Goal: Communication & Community: Answer question/provide support

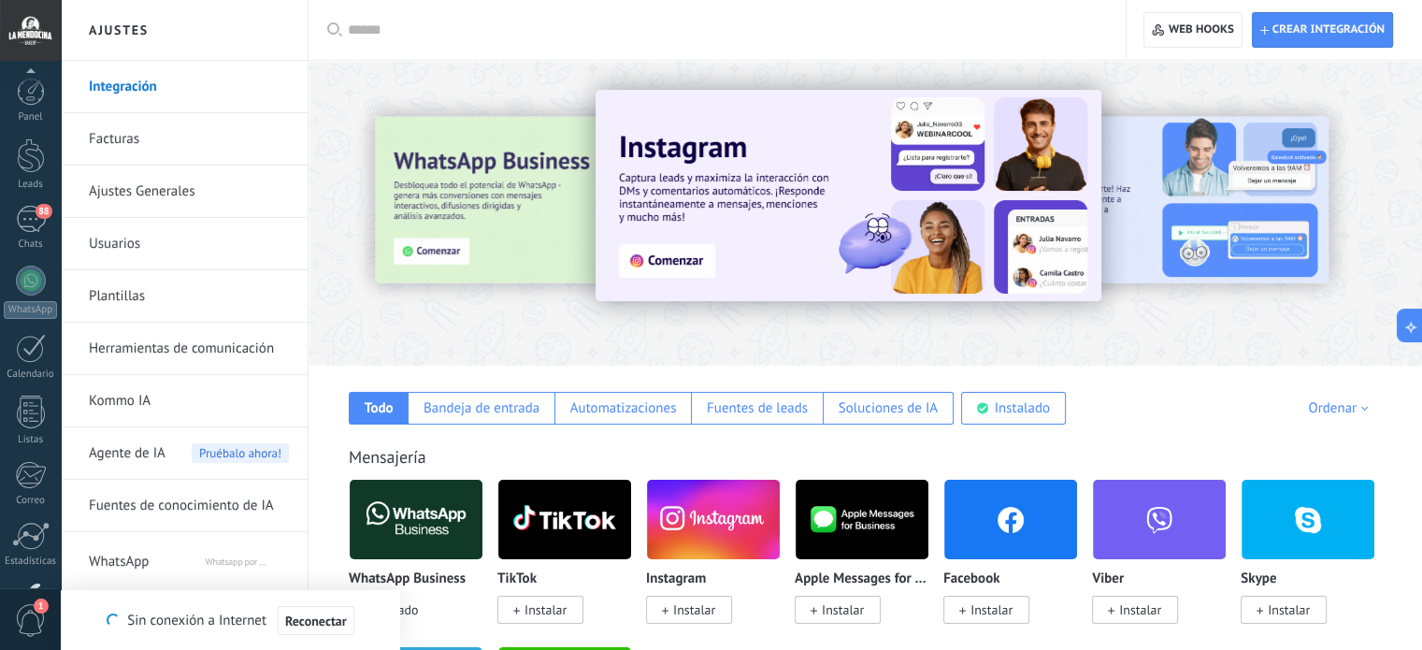
scroll to position [127, 0]
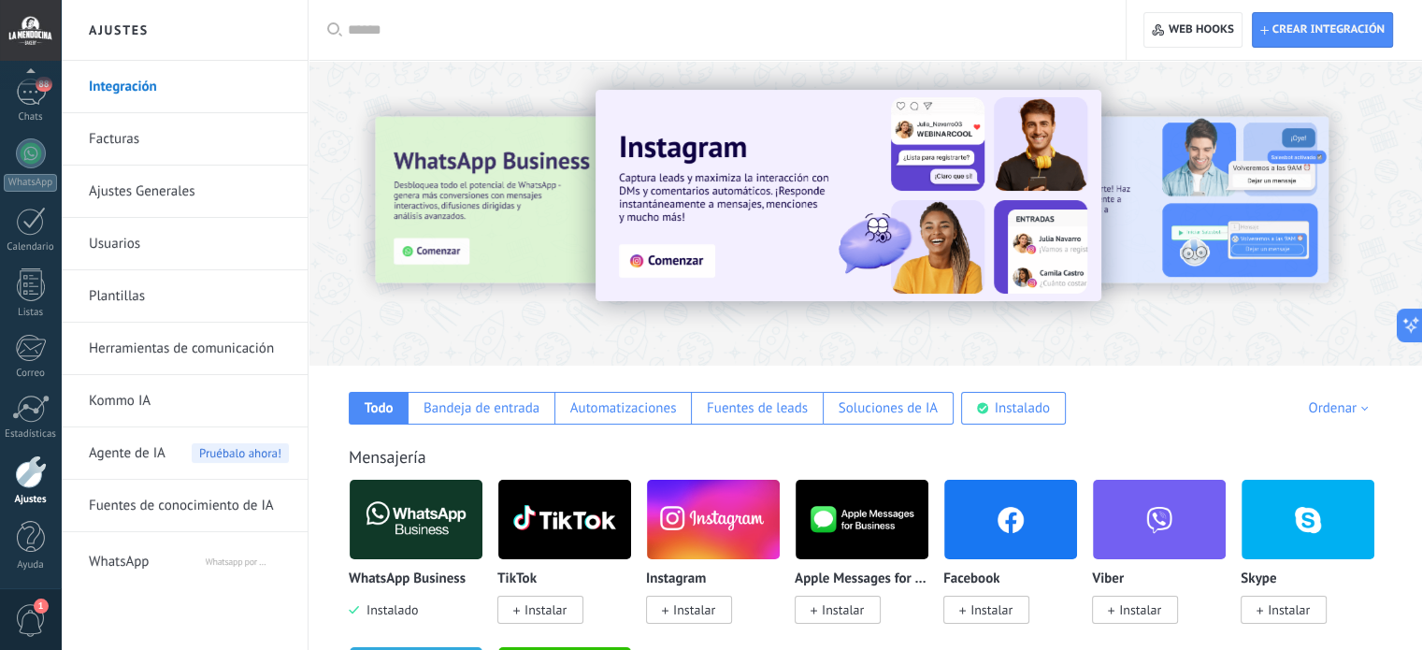
click at [422, 532] on img at bounding box center [416, 519] width 133 height 91
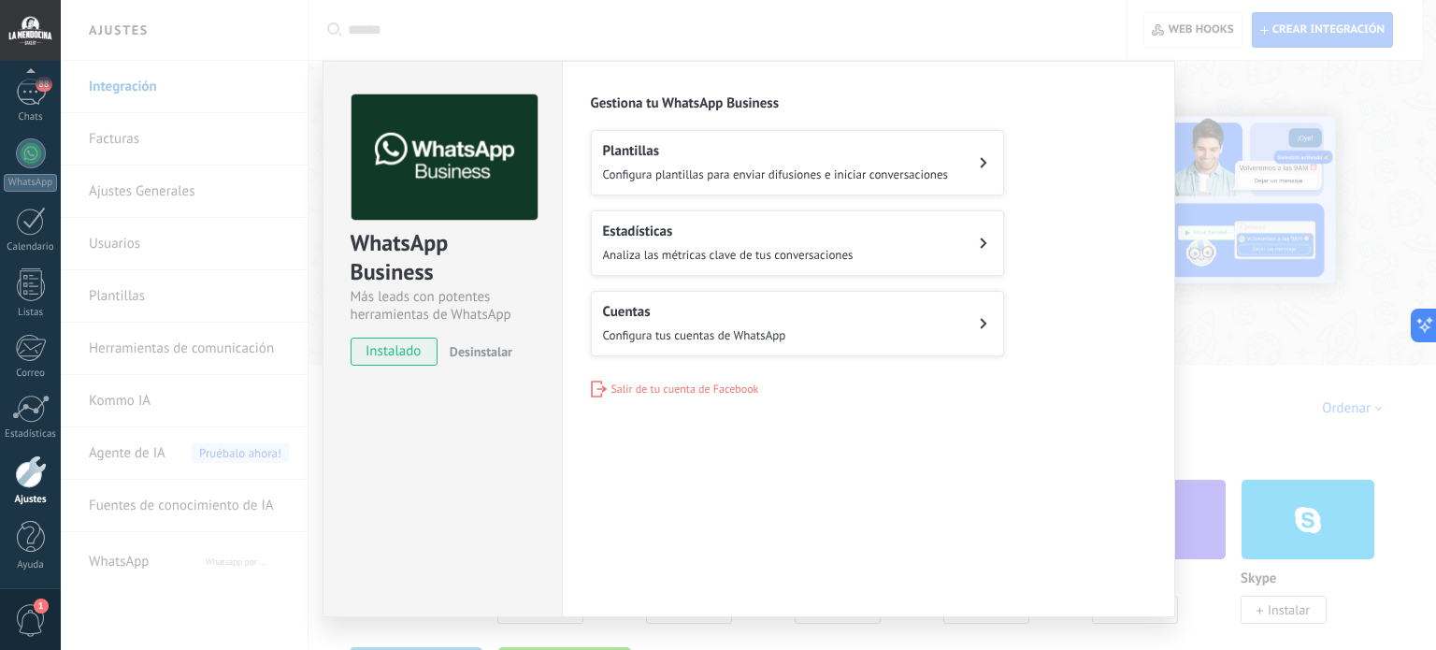
click at [866, 308] on button "Cuentas Configura tus cuentas de WhatsApp" at bounding box center [797, 323] width 413 height 65
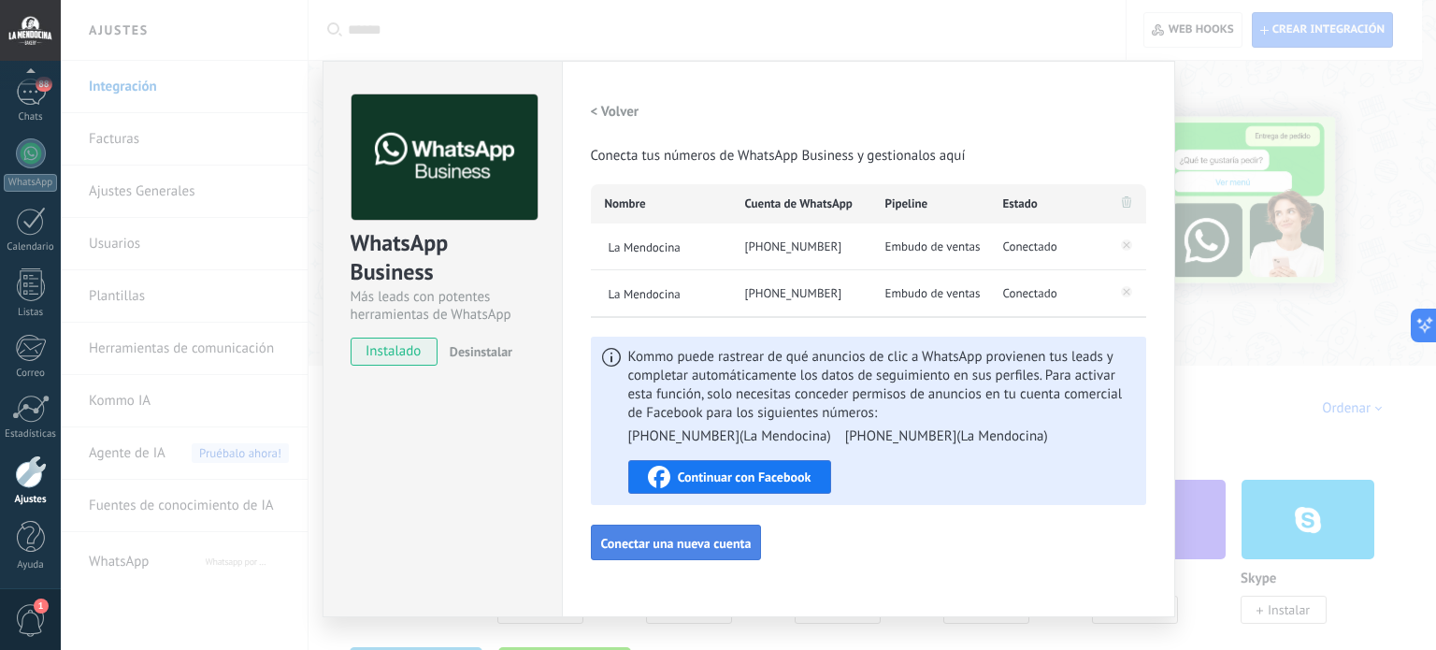
click at [729, 542] on span "Conectar una nueva cuenta" at bounding box center [676, 542] width 150 height 13
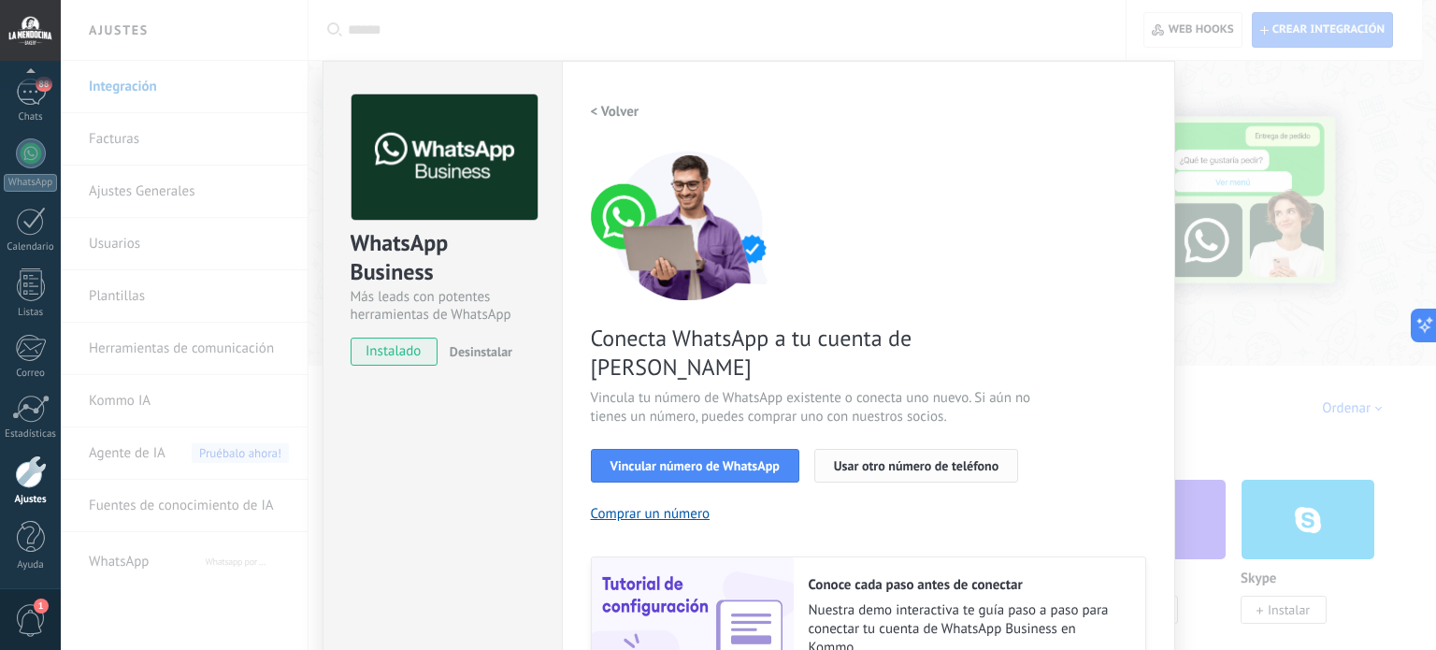
click at [916, 459] on span "Usar otro número de teléfono" at bounding box center [916, 465] width 165 height 13
click at [399, 474] on div "WhatsApp Business Más leads con potentes herramientas de WhatsApp instalado Des…" at bounding box center [441, 425] width 239 height 729
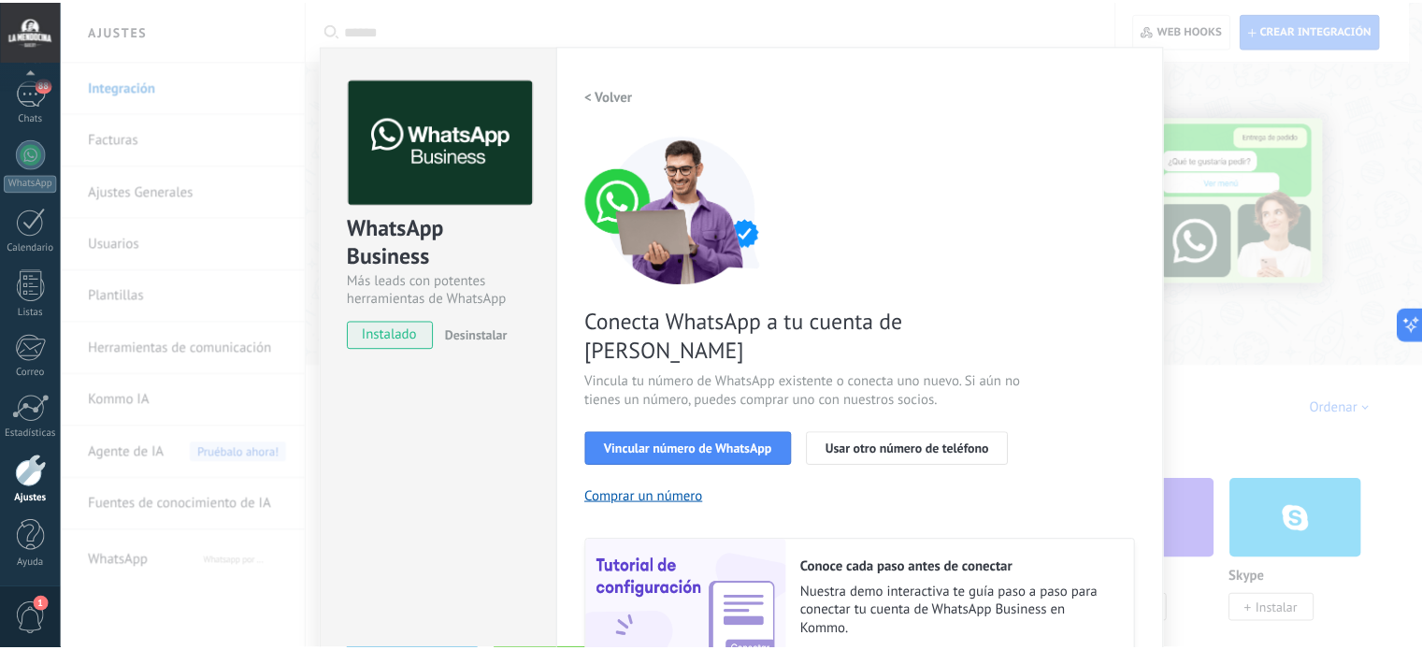
scroll to position [0, 0]
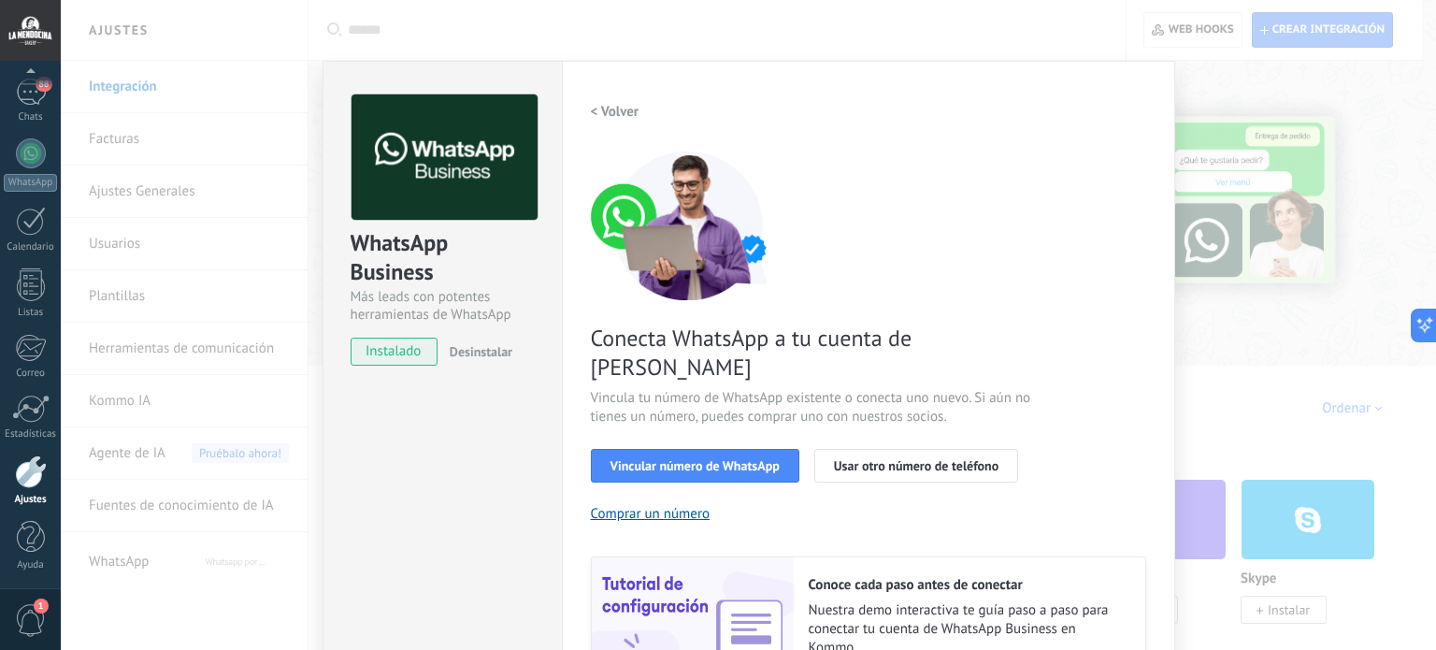
click at [233, 400] on div "WhatsApp Business Más leads con potentes herramientas de WhatsApp instalado Des…" at bounding box center [748, 325] width 1375 height 650
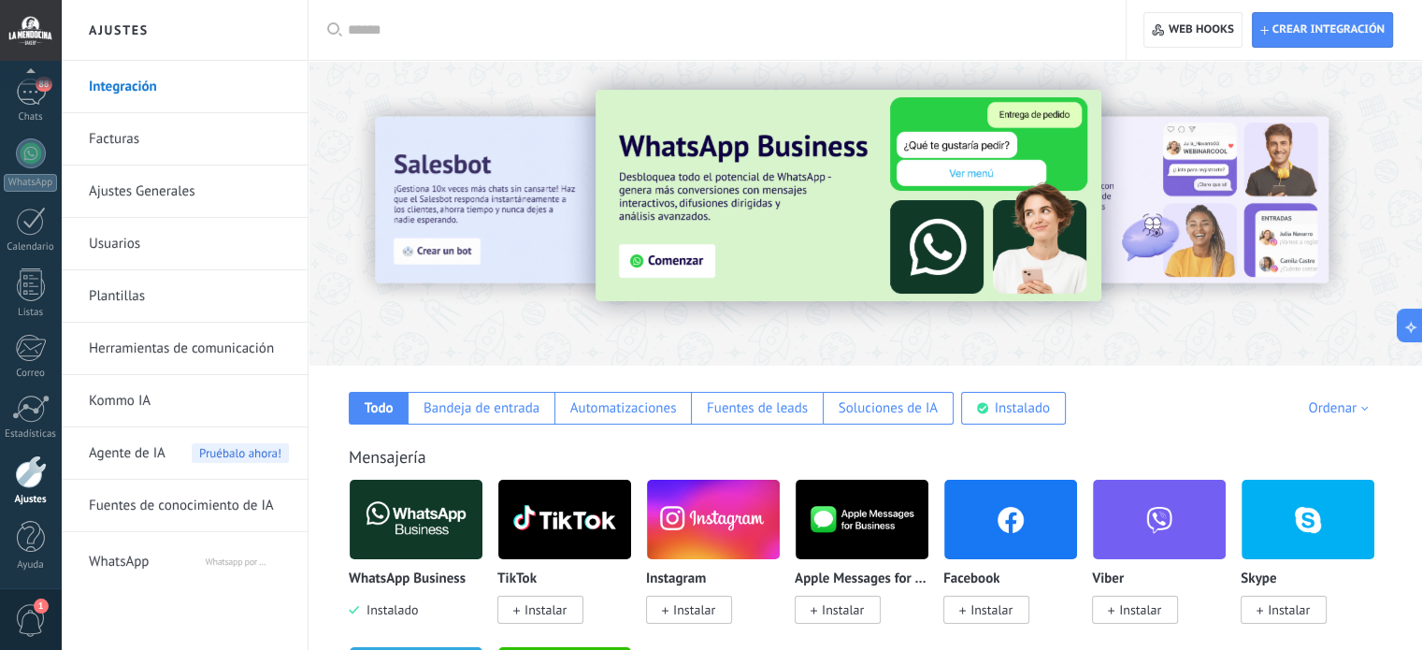
click at [114, 136] on link "Facturas" at bounding box center [189, 139] width 200 height 52
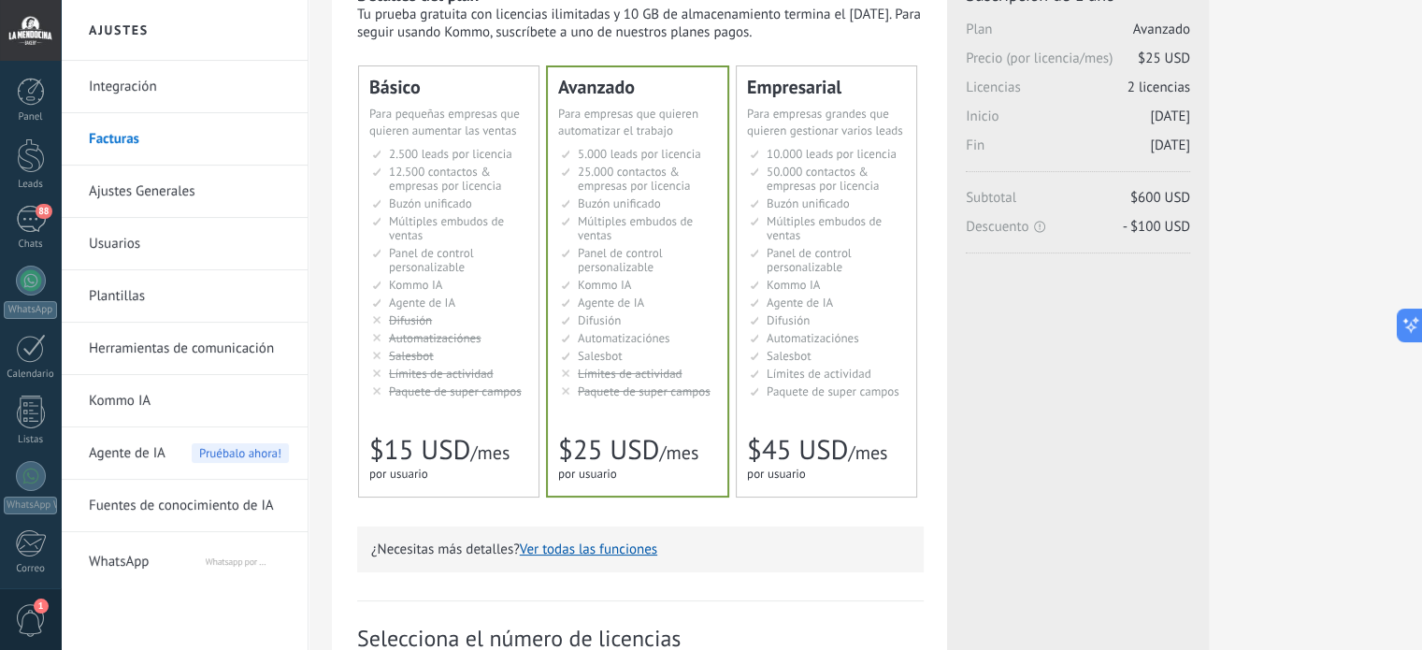
click at [646, 195] on span "Buzón unificado" at bounding box center [619, 203] width 83 height 16
click at [625, 368] on span "Límites de actividad" at bounding box center [630, 373] width 105 height 16
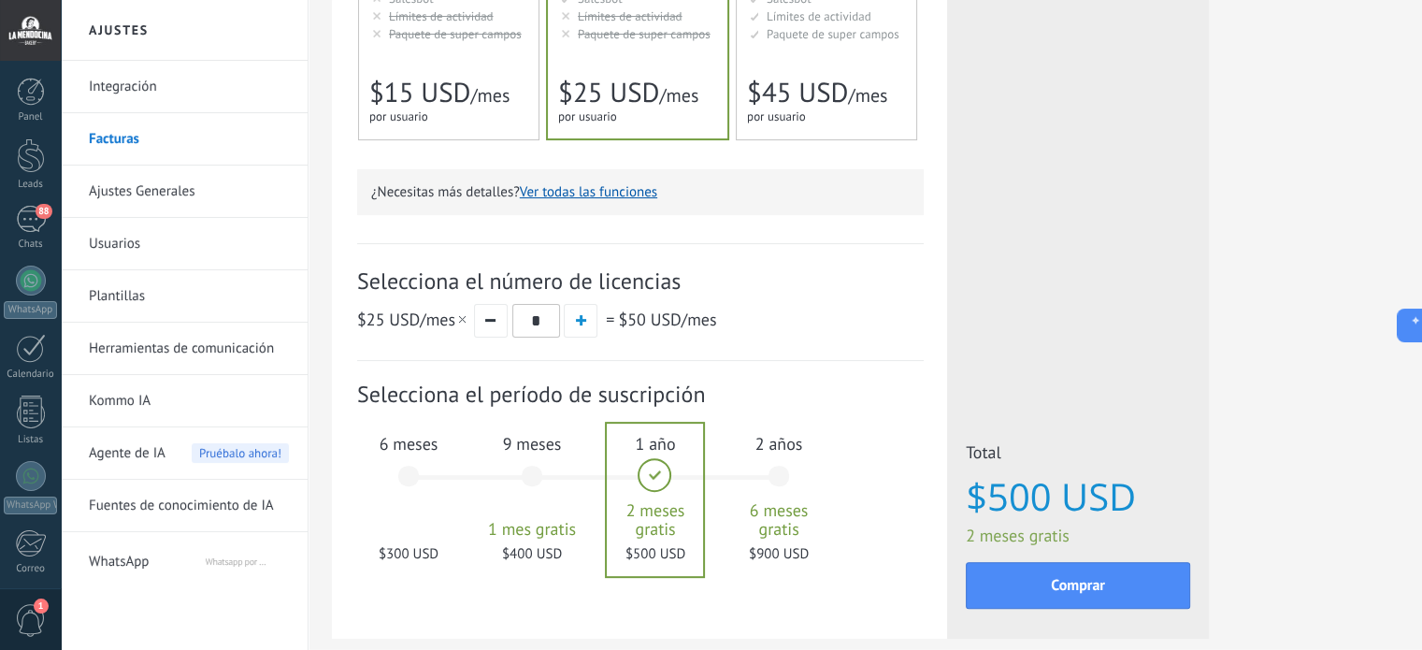
scroll to position [467, 0]
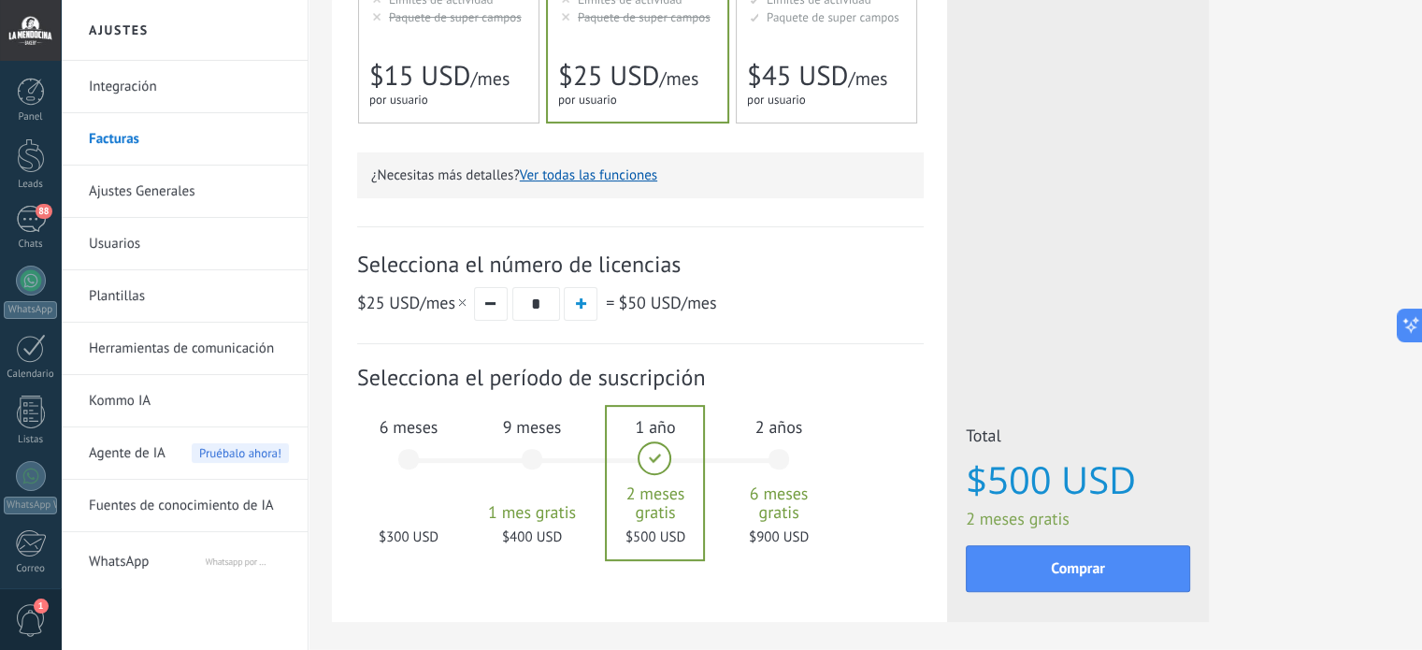
drag, startPoint x: 548, startPoint y: 305, endPoint x: 535, endPoint y: 305, distance: 13.1
click at [535, 305] on input "*" at bounding box center [536, 304] width 48 height 34
drag, startPoint x: 545, startPoint y: 308, endPoint x: 531, endPoint y: 308, distance: 14.0
click at [531, 308] on input "*" at bounding box center [536, 304] width 48 height 34
click at [542, 307] on input "*" at bounding box center [536, 304] width 48 height 34
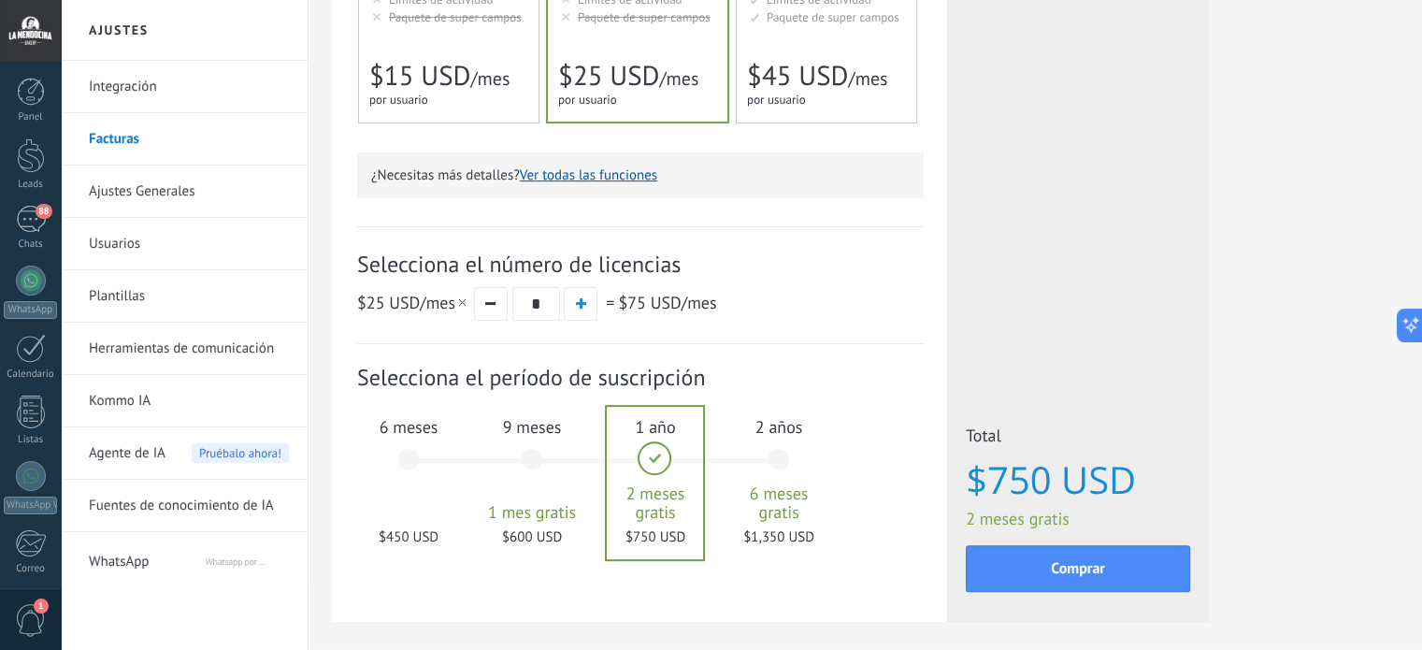
drag, startPoint x: 542, startPoint y: 307, endPoint x: 529, endPoint y: 308, distance: 13.1
click at [529, 308] on input "*" at bounding box center [536, 304] width 48 height 34
click at [556, 306] on input "*" at bounding box center [536, 304] width 48 height 34
click at [535, 307] on input "*" at bounding box center [536, 304] width 48 height 34
click at [542, 313] on input "*" at bounding box center [536, 304] width 48 height 34
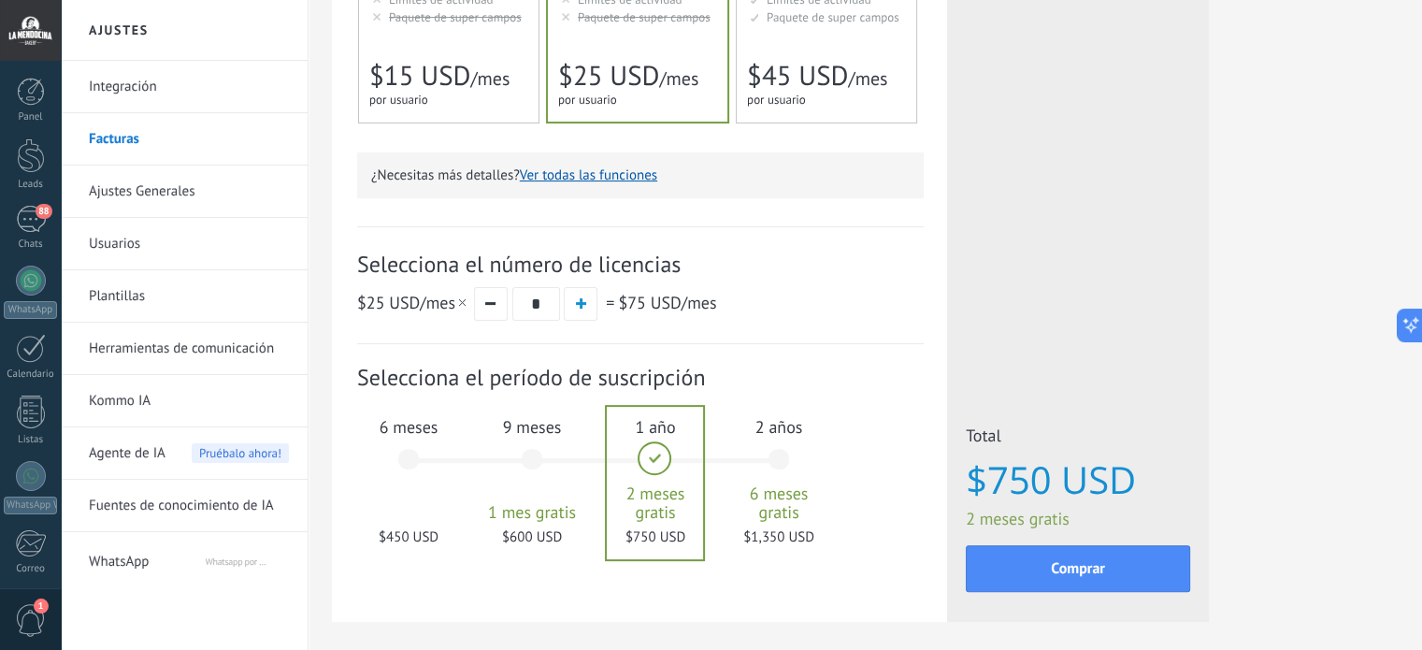
type input "*"
click at [127, 552] on span "WhatsApp" at bounding box center [146, 558] width 115 height 45
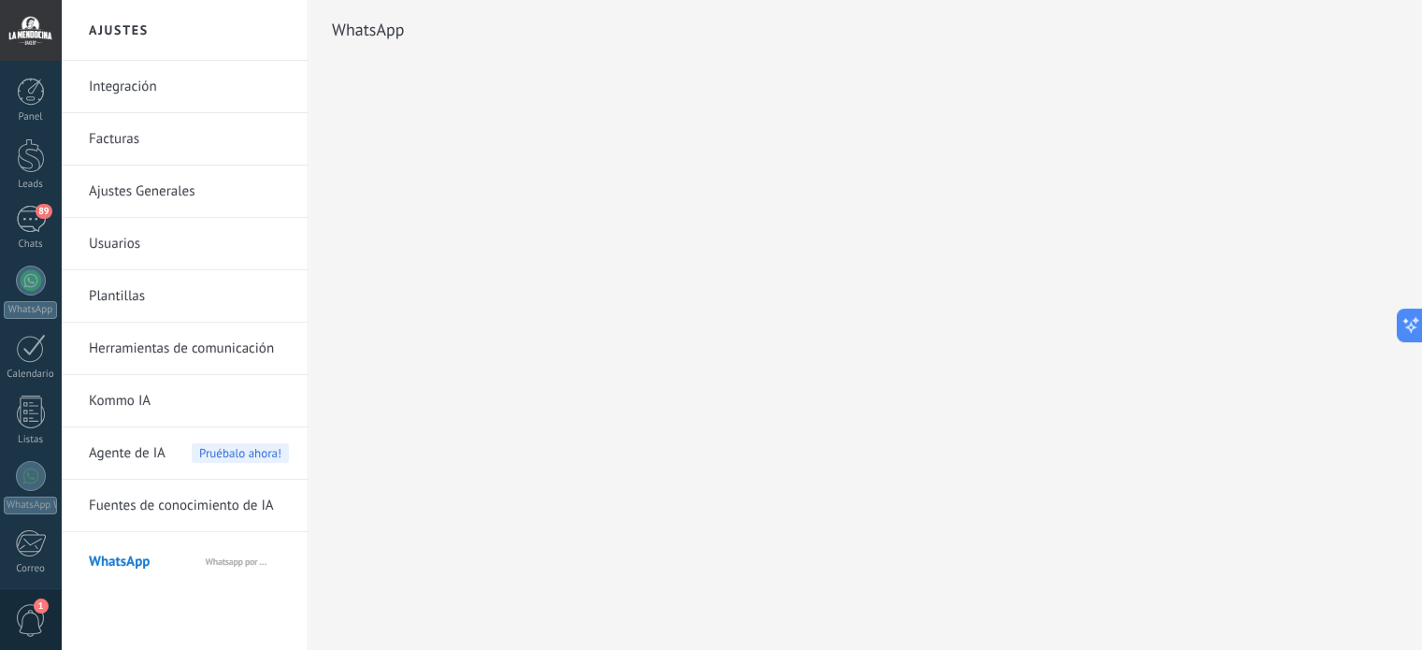
drag, startPoint x: 118, startPoint y: 560, endPoint x: 186, endPoint y: 580, distance: 71.3
click at [186, 580] on li "WhatsApp Whatsapp por Whatcrm y Telphin" at bounding box center [184, 557] width 247 height 51
click at [34, 548] on div at bounding box center [31, 538] width 28 height 33
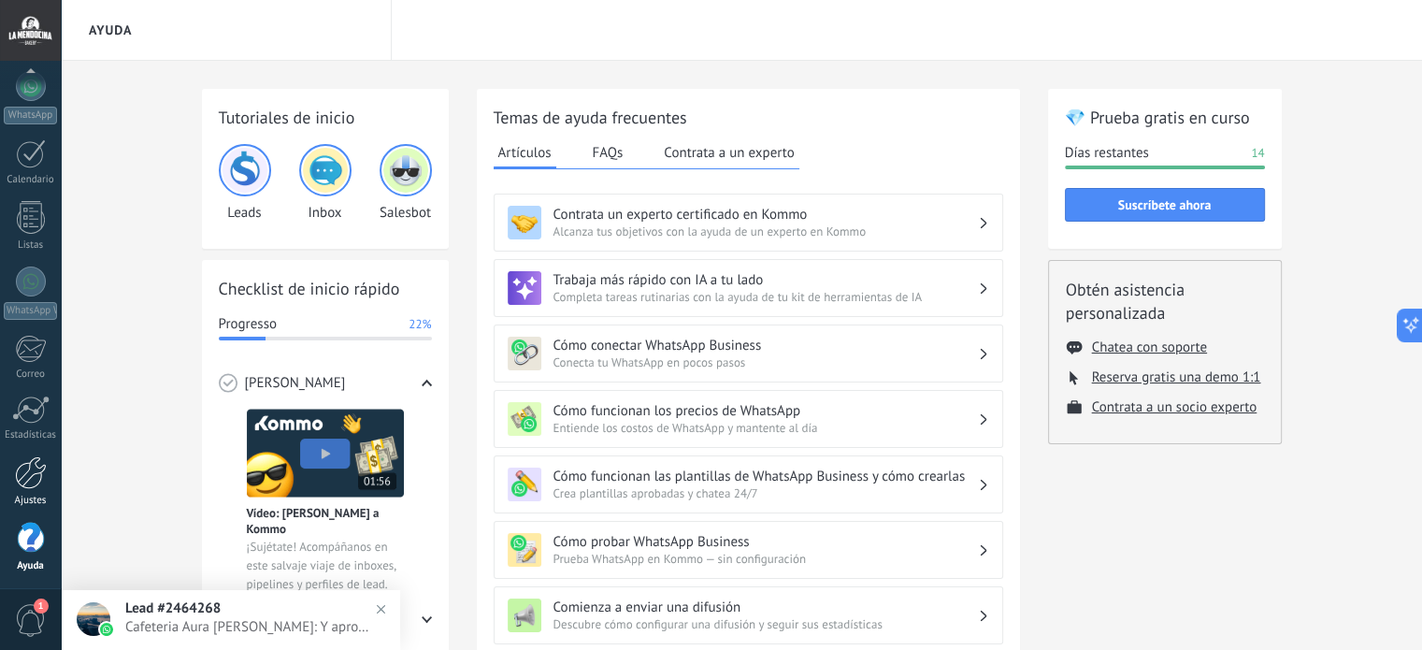
click at [36, 481] on div at bounding box center [31, 472] width 32 height 33
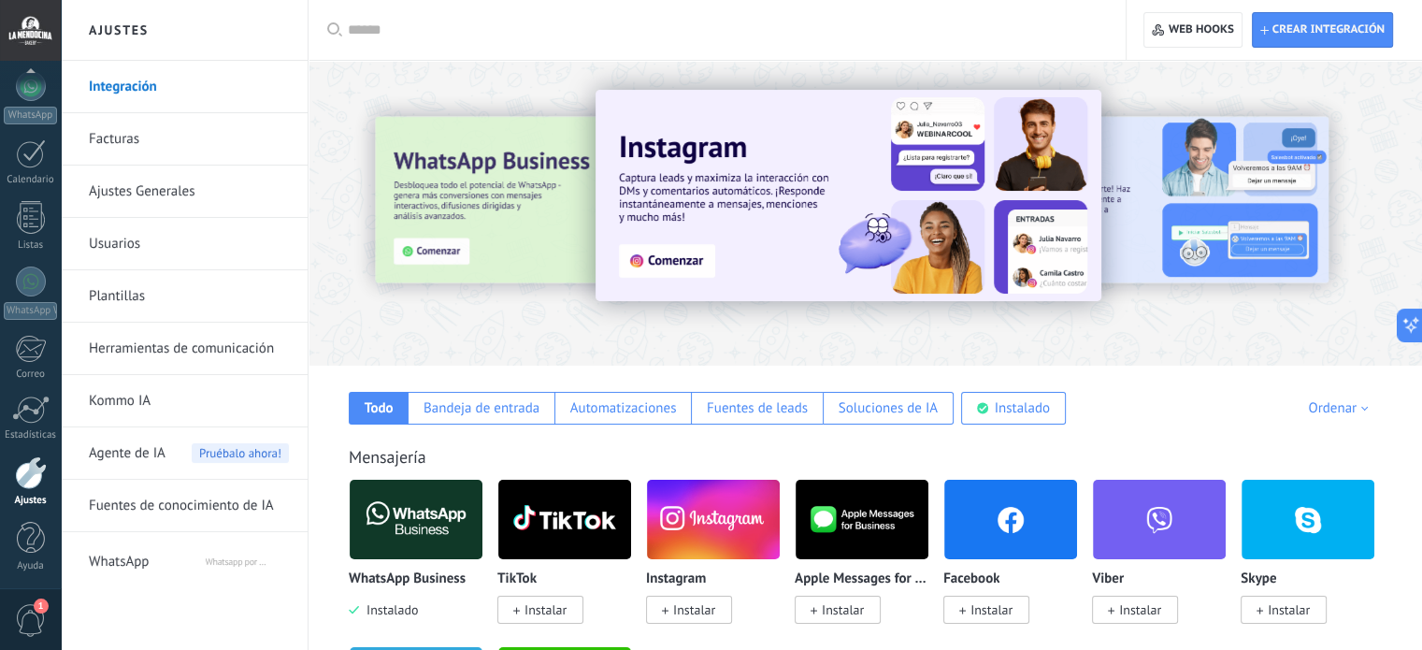
click at [133, 244] on link "Usuarios" at bounding box center [189, 244] width 200 height 52
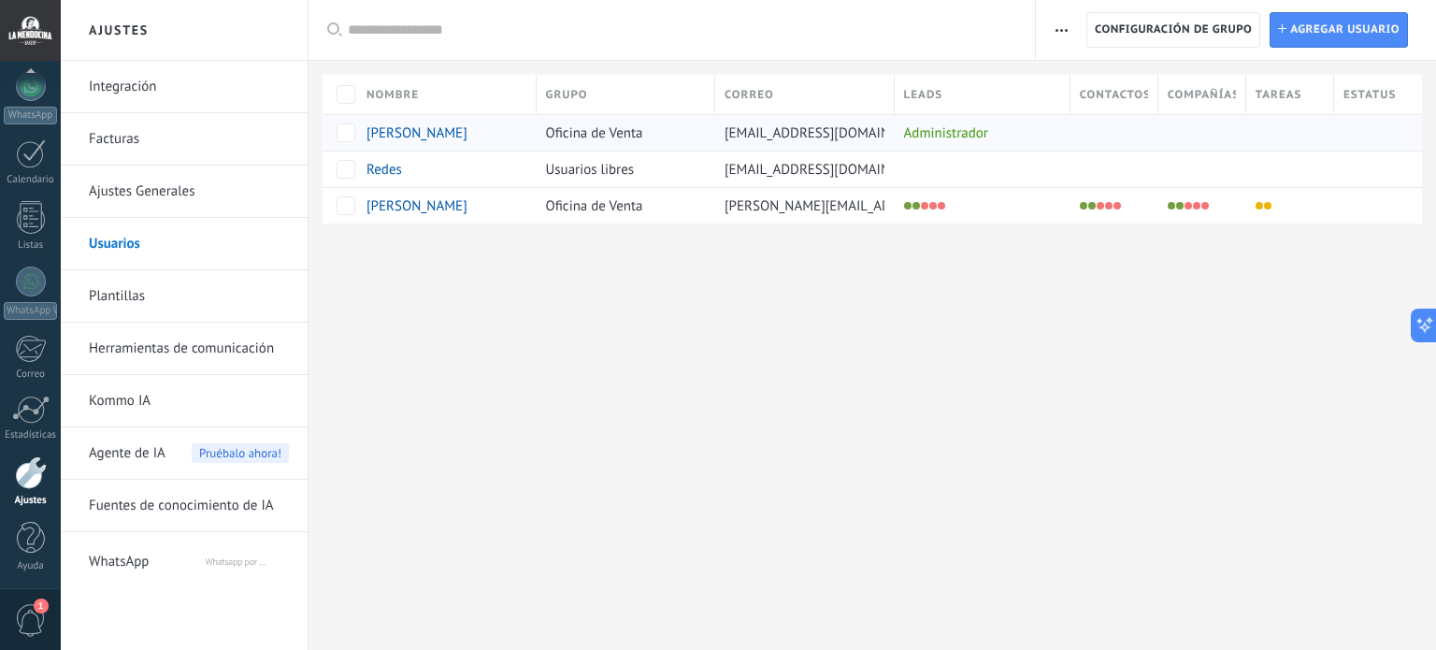
click at [418, 133] on span "[PERSON_NAME]" at bounding box center [416, 133] width 101 height 18
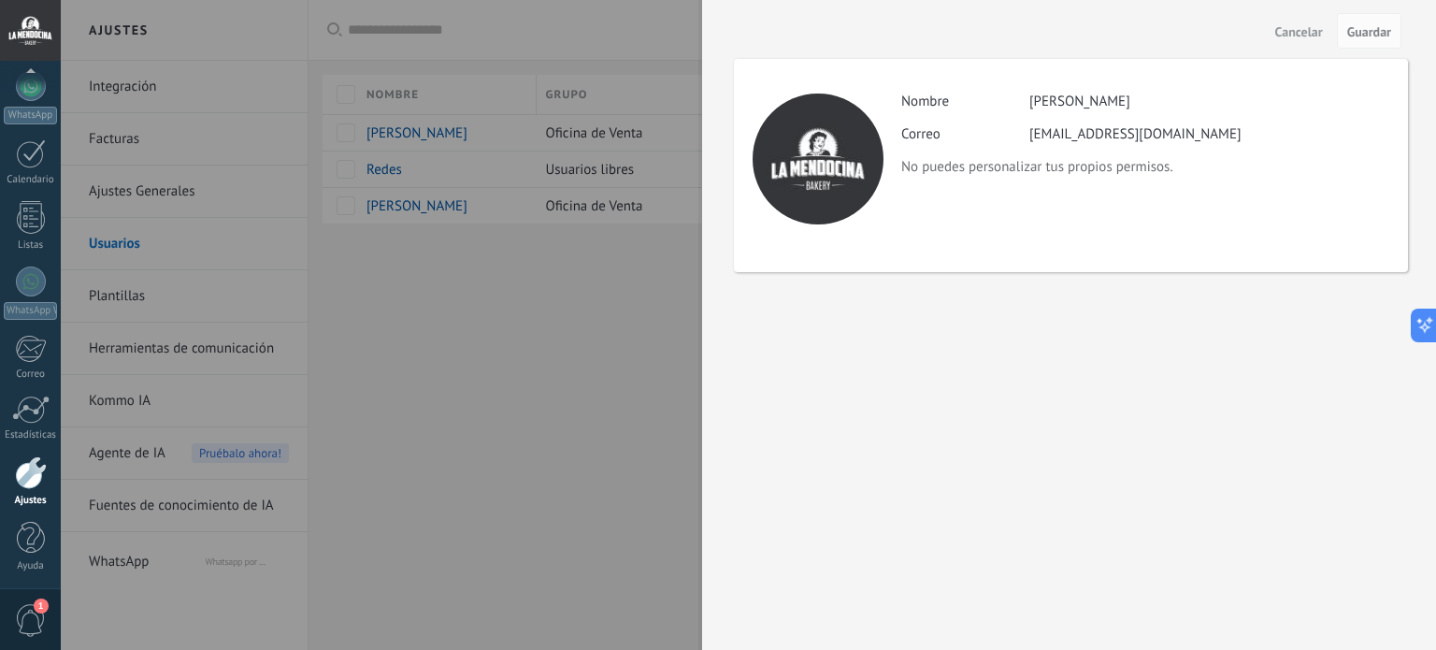
click at [440, 134] on div at bounding box center [718, 325] width 1436 height 650
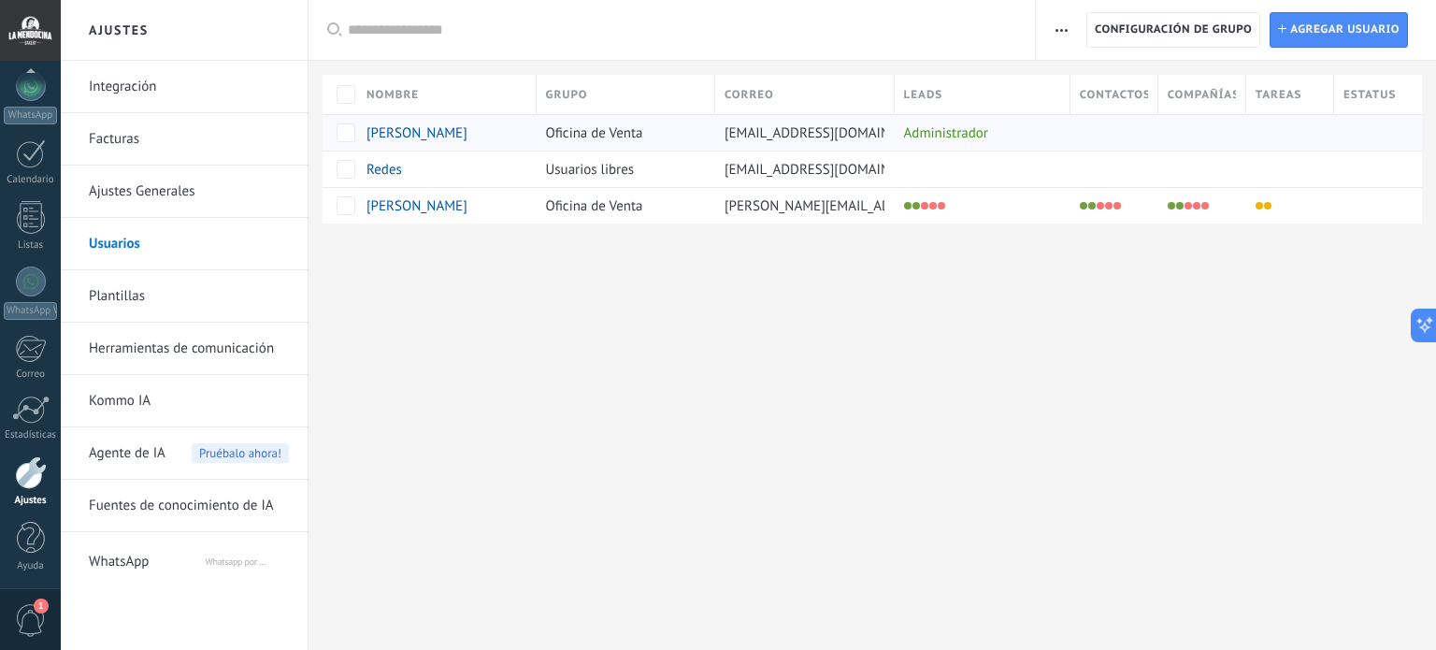
click at [934, 134] on div "Administrador" at bounding box center [977, 133] width 166 height 36
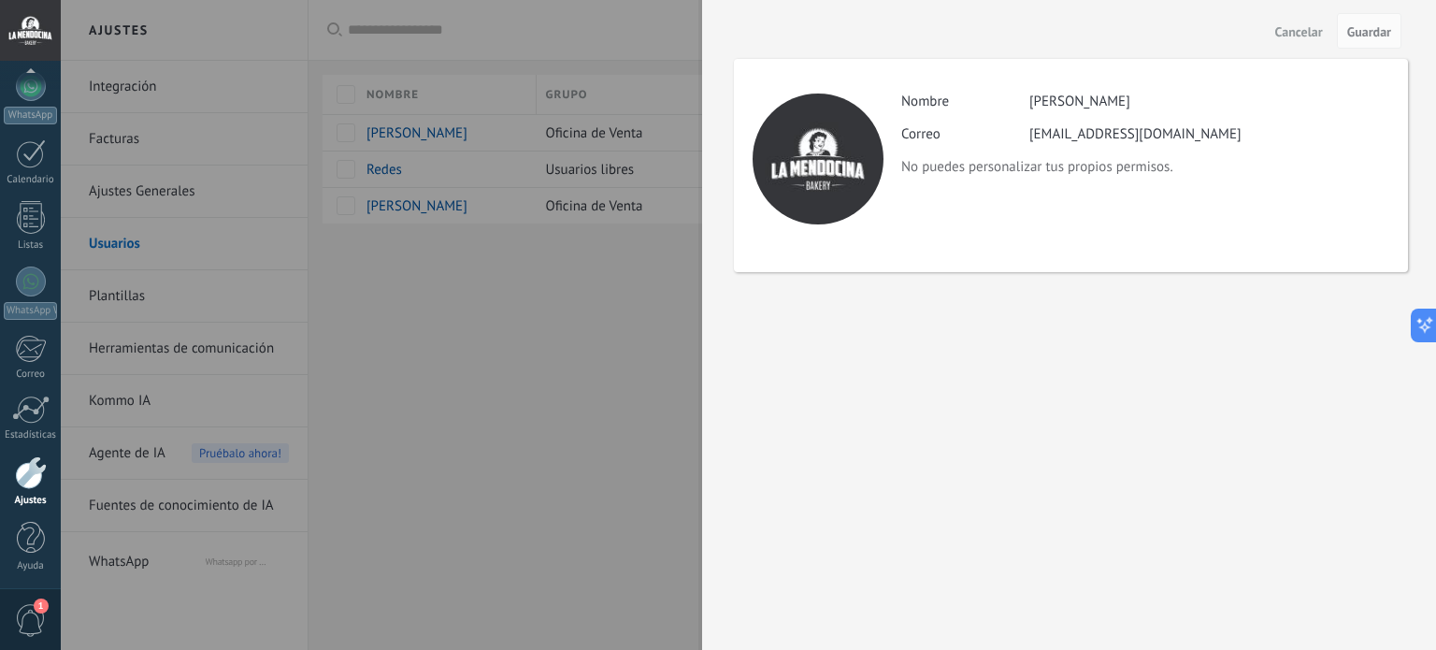
click at [679, 241] on div at bounding box center [718, 325] width 1436 height 650
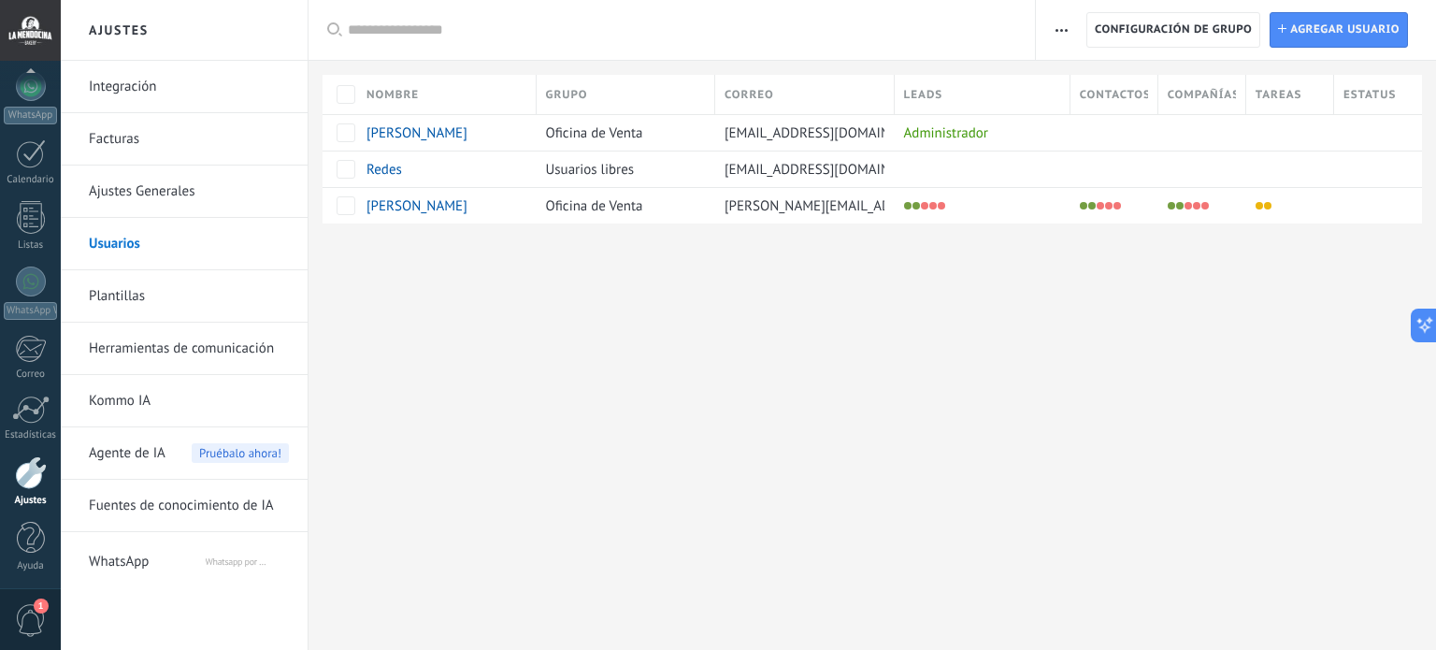
click at [117, 184] on link "Ajustes Generales" at bounding box center [189, 191] width 200 height 52
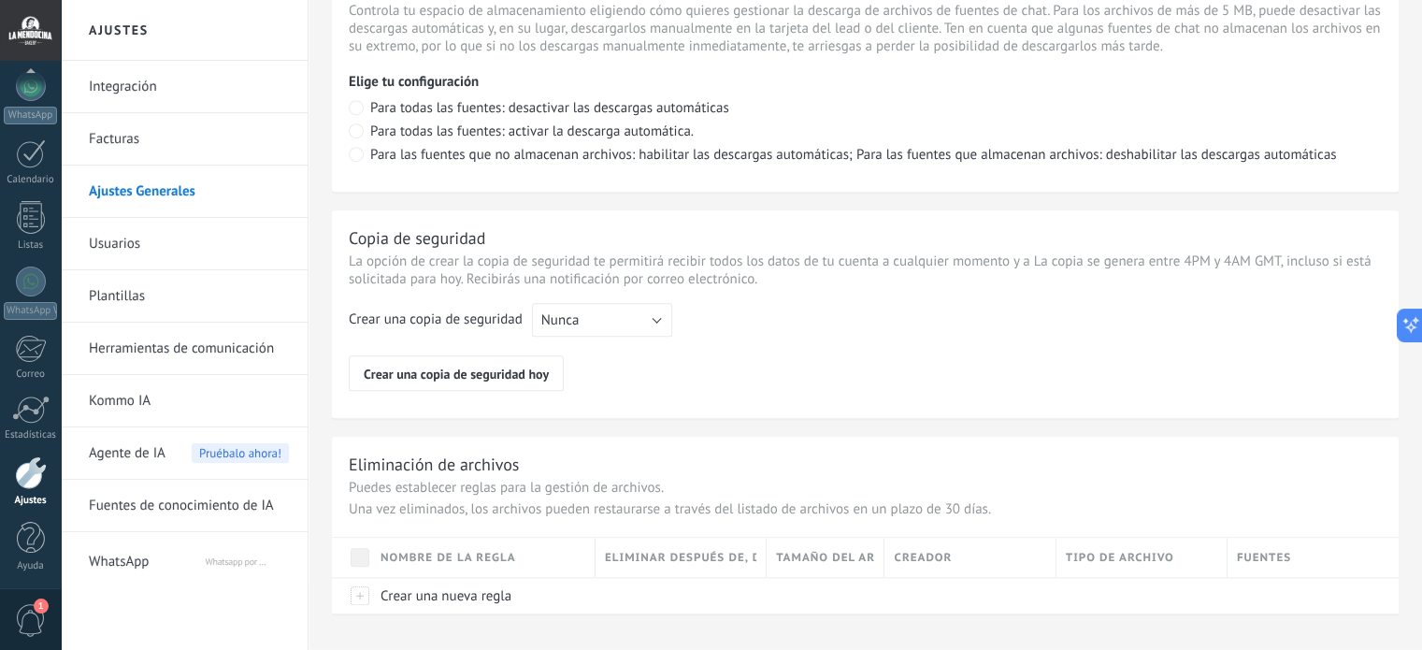
scroll to position [1412, 0]
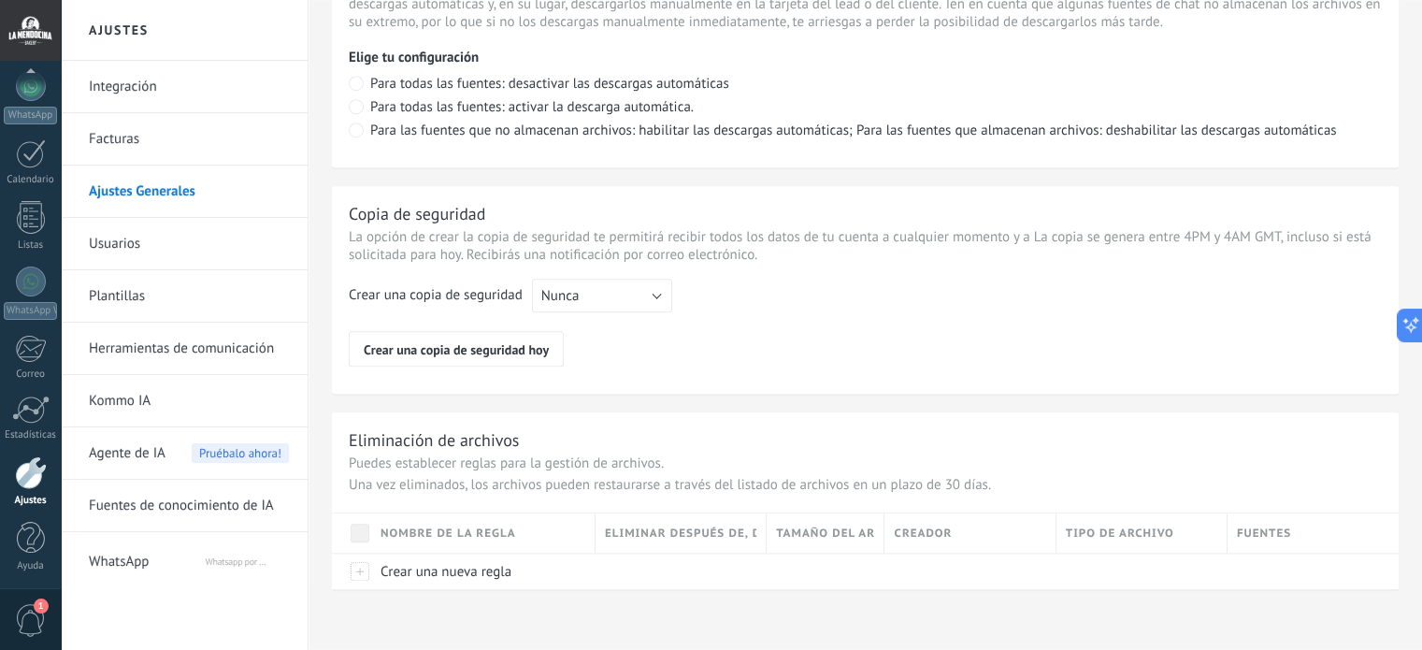
click at [118, 85] on link "Integración" at bounding box center [189, 87] width 200 height 52
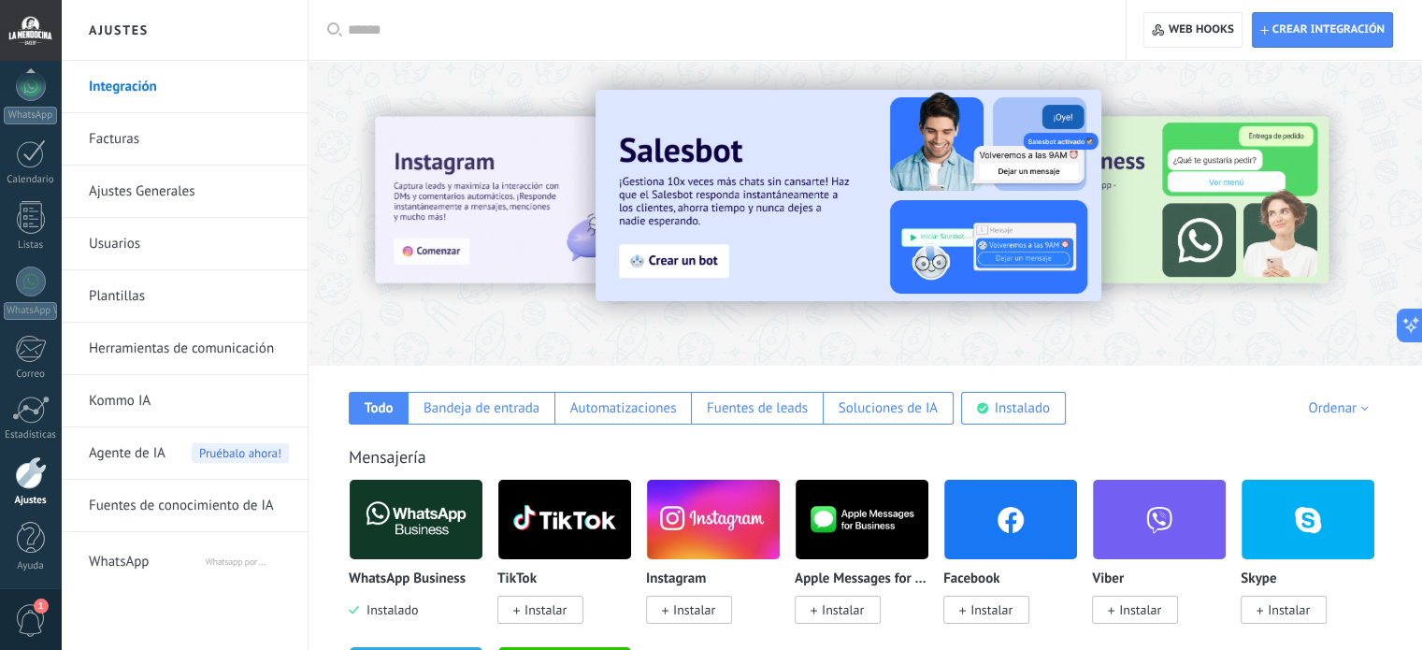
click at [112, 86] on link "Integración" at bounding box center [189, 87] width 200 height 52
click at [1326, 29] on span "Crear integración" at bounding box center [1328, 29] width 112 height 15
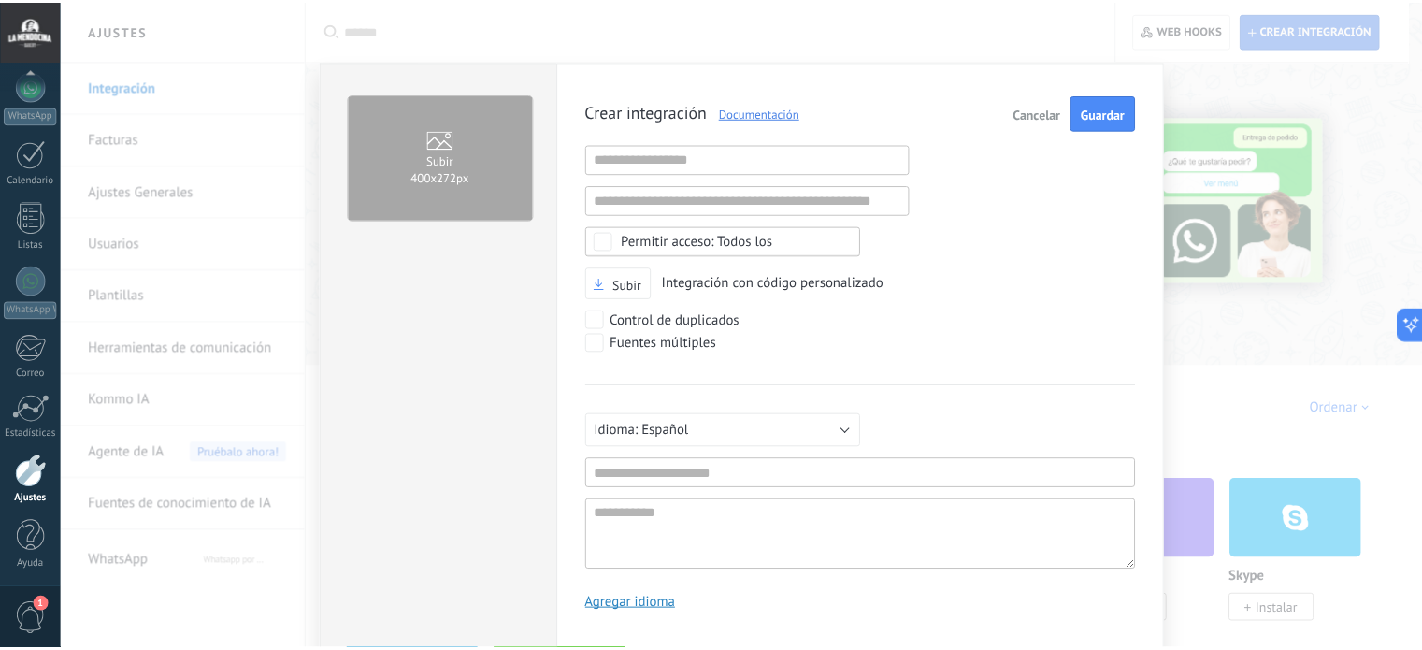
scroll to position [18, 0]
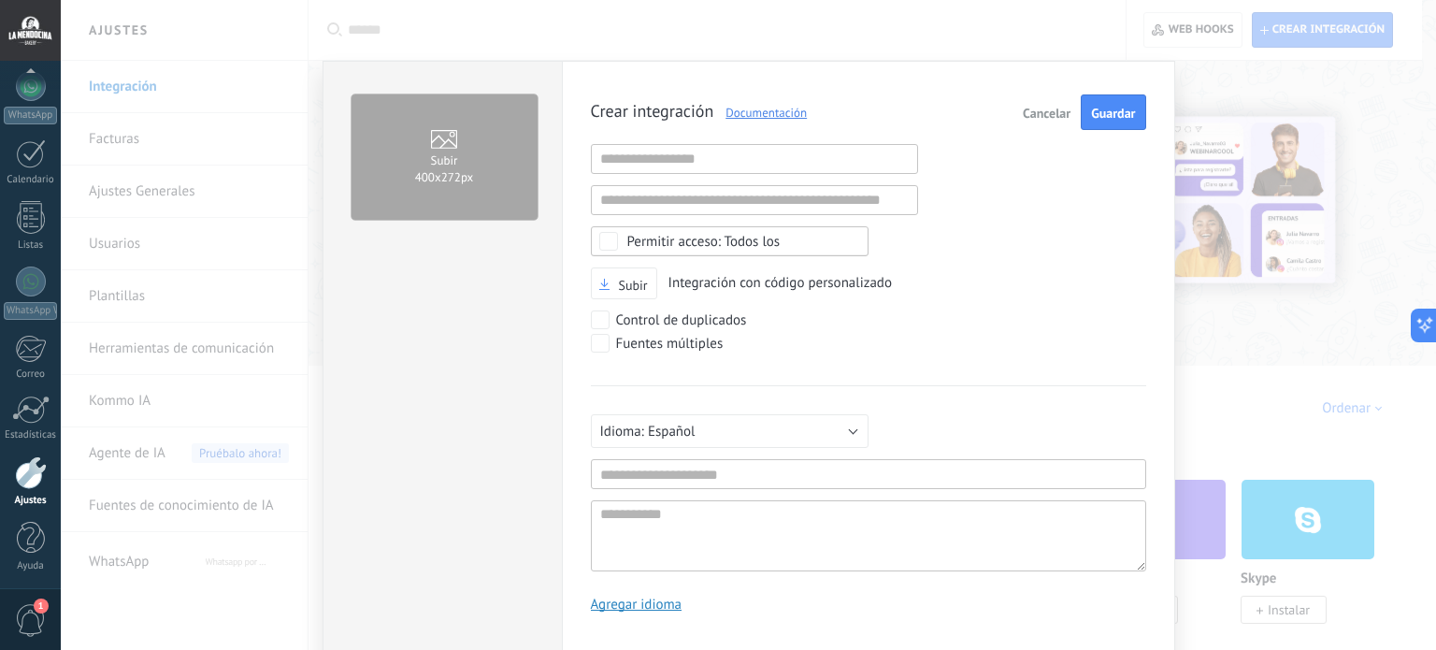
click at [1042, 107] on span "Cancelar" at bounding box center [1047, 113] width 48 height 13
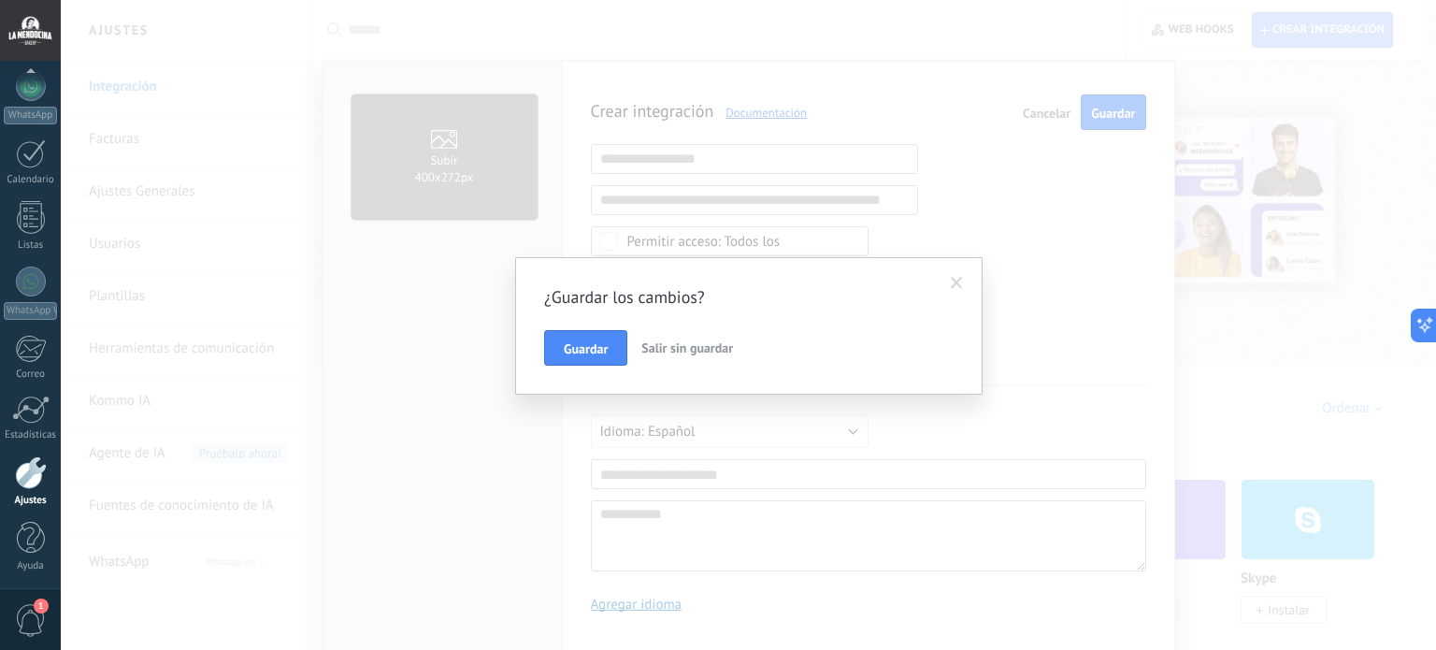
click at [680, 348] on span "Salir sin guardar" at bounding box center [687, 347] width 92 height 17
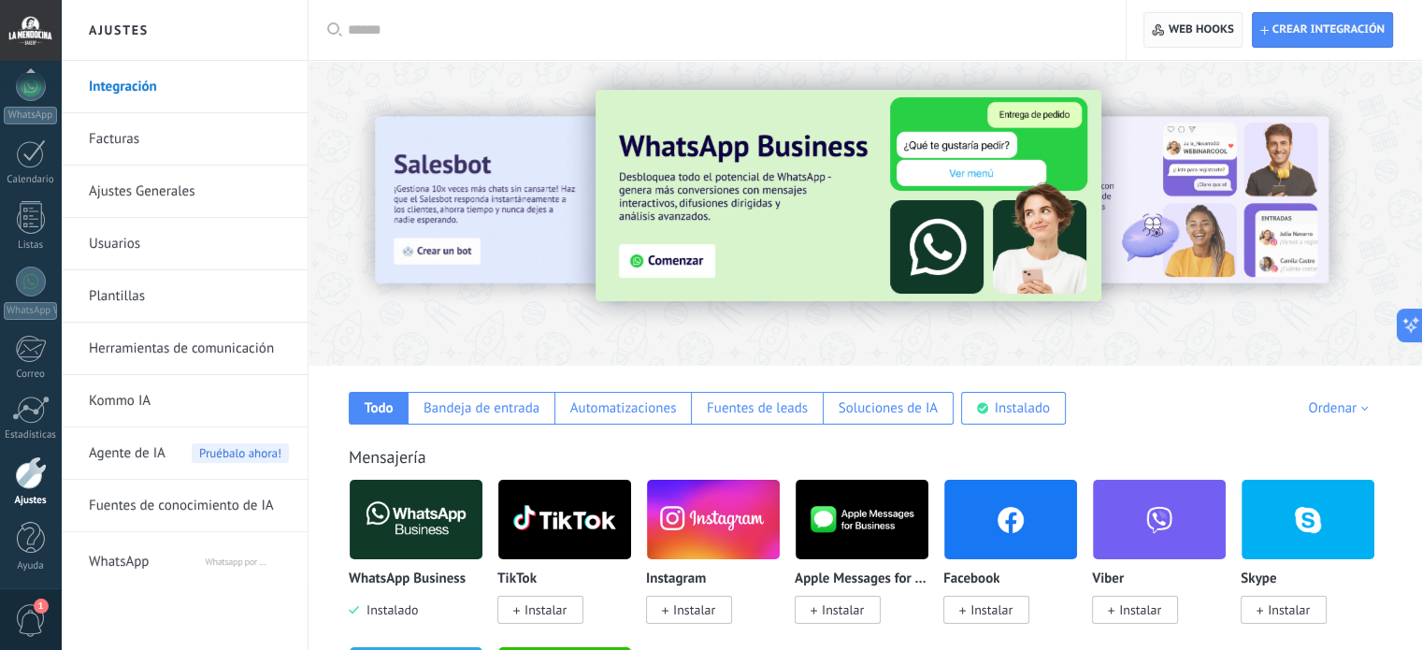
click at [1186, 36] on span "Web hooks 0" at bounding box center [1200, 29] width 65 height 15
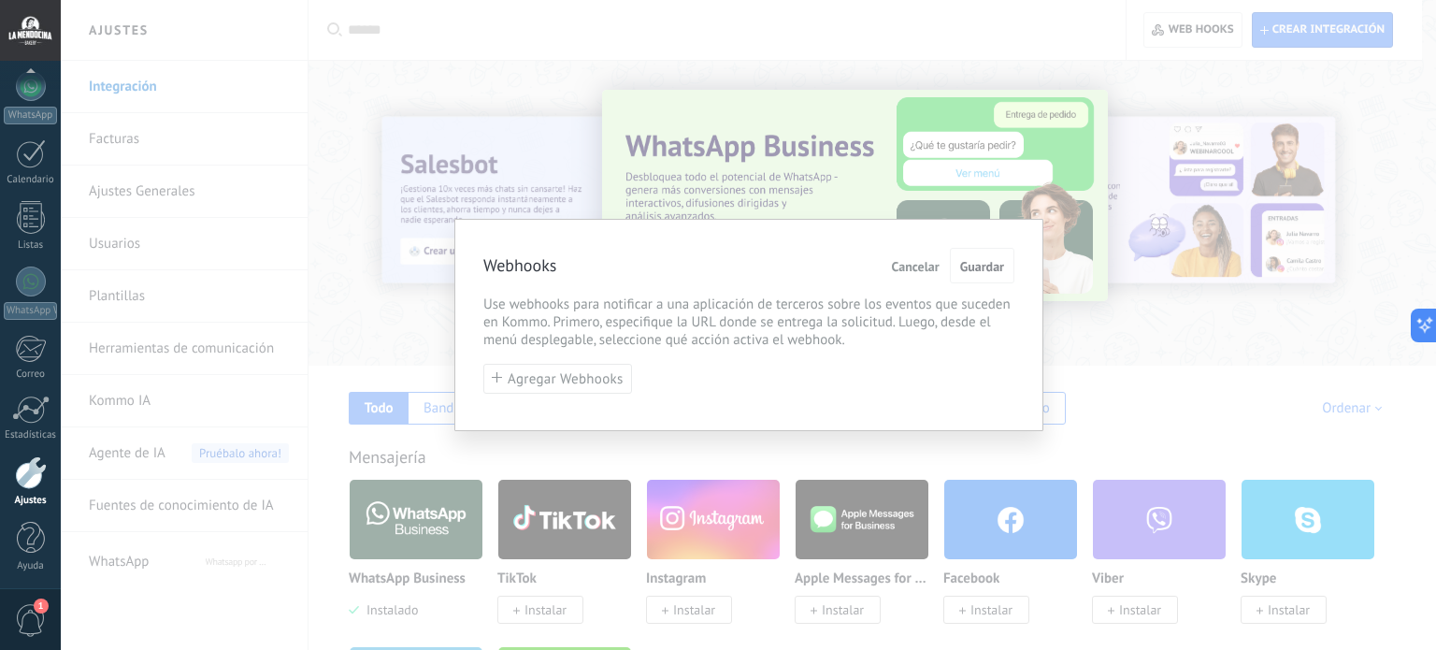
click at [916, 262] on span "Cancelar" at bounding box center [916, 266] width 48 height 13
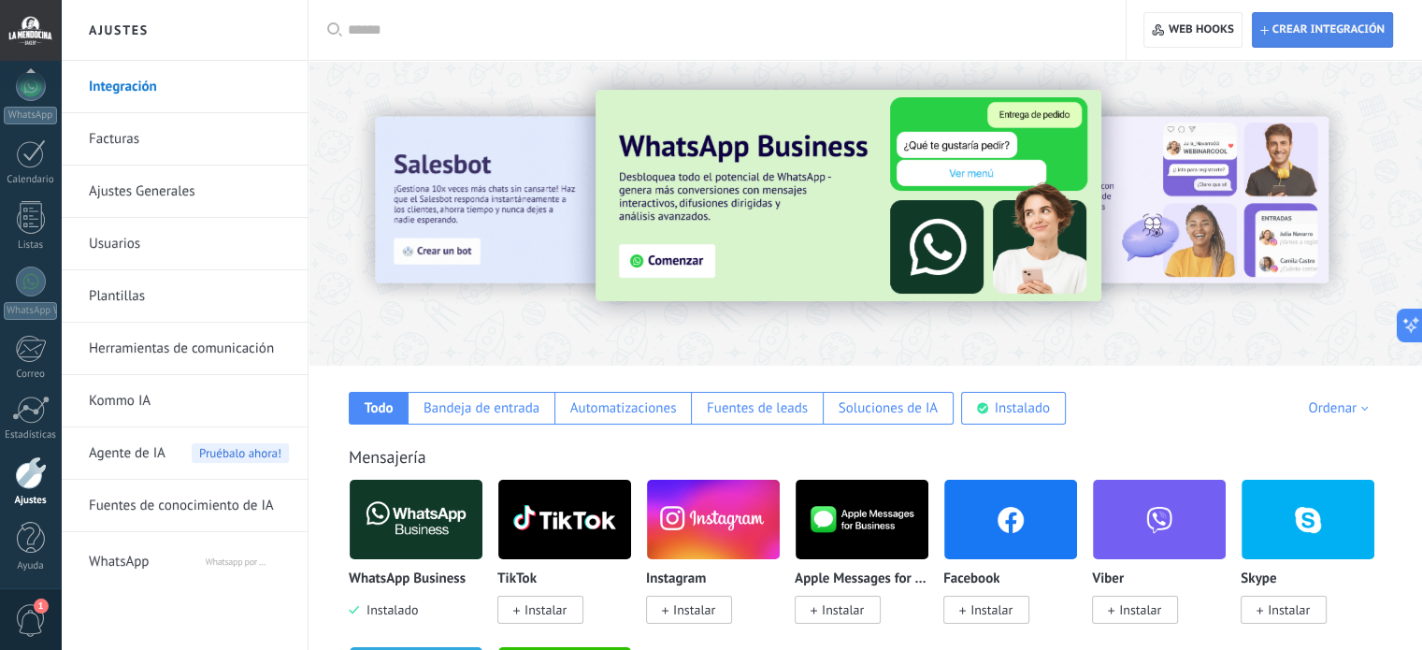
click at [1295, 30] on span "Crear integración" at bounding box center [1328, 29] width 112 height 15
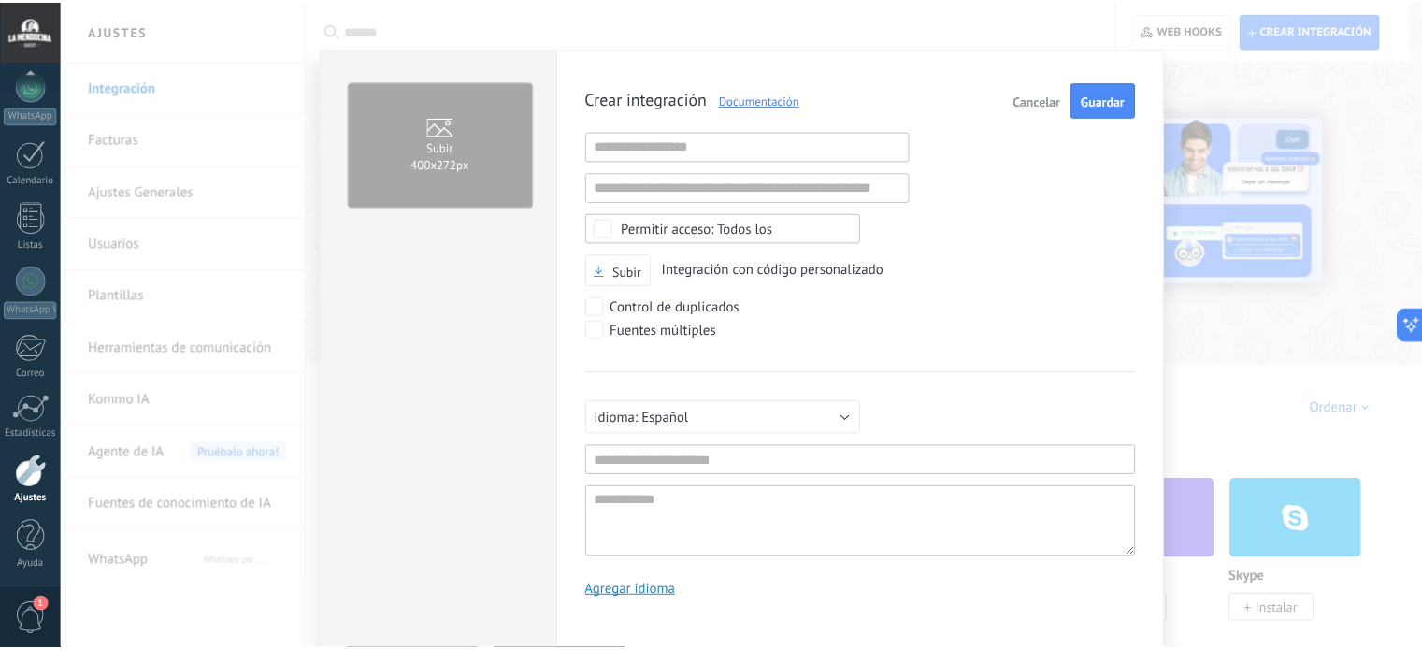
scroll to position [0, 0]
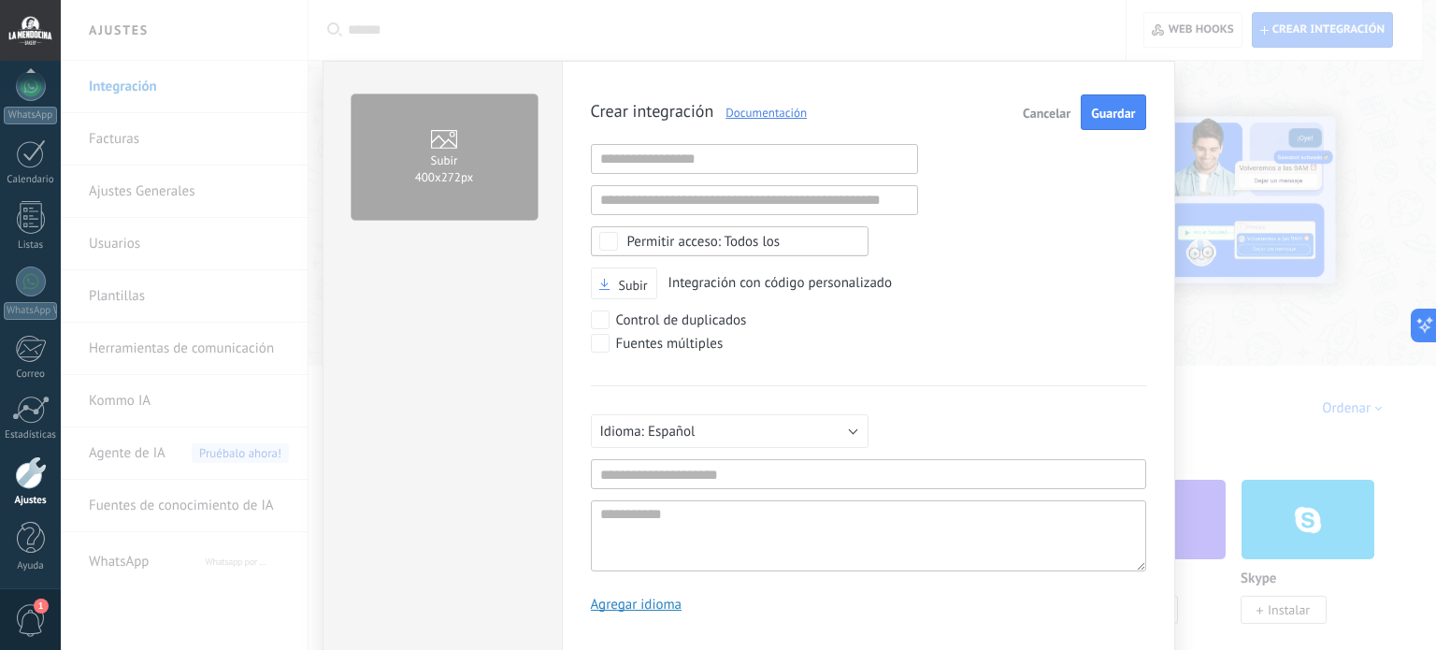
click at [1035, 107] on span "Cancelar" at bounding box center [1047, 113] width 48 height 13
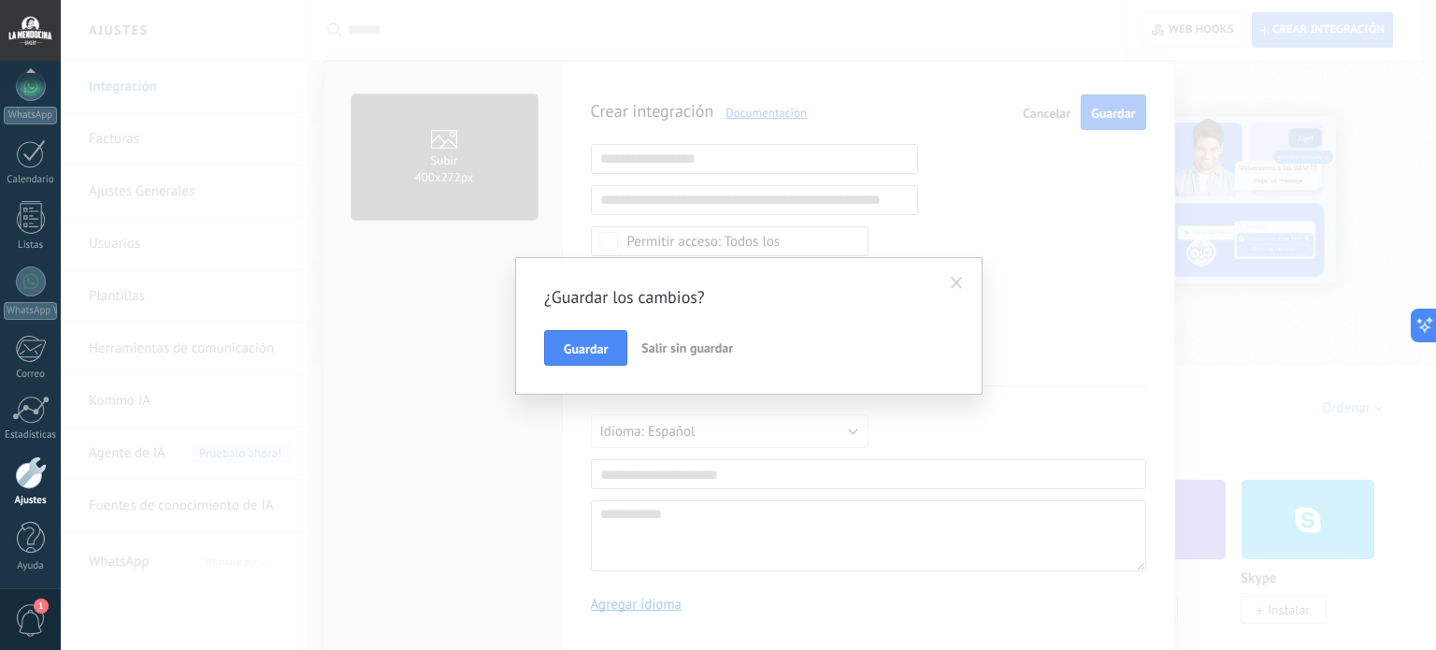
click at [732, 345] on span "Salir sin guardar" at bounding box center [687, 347] width 92 height 17
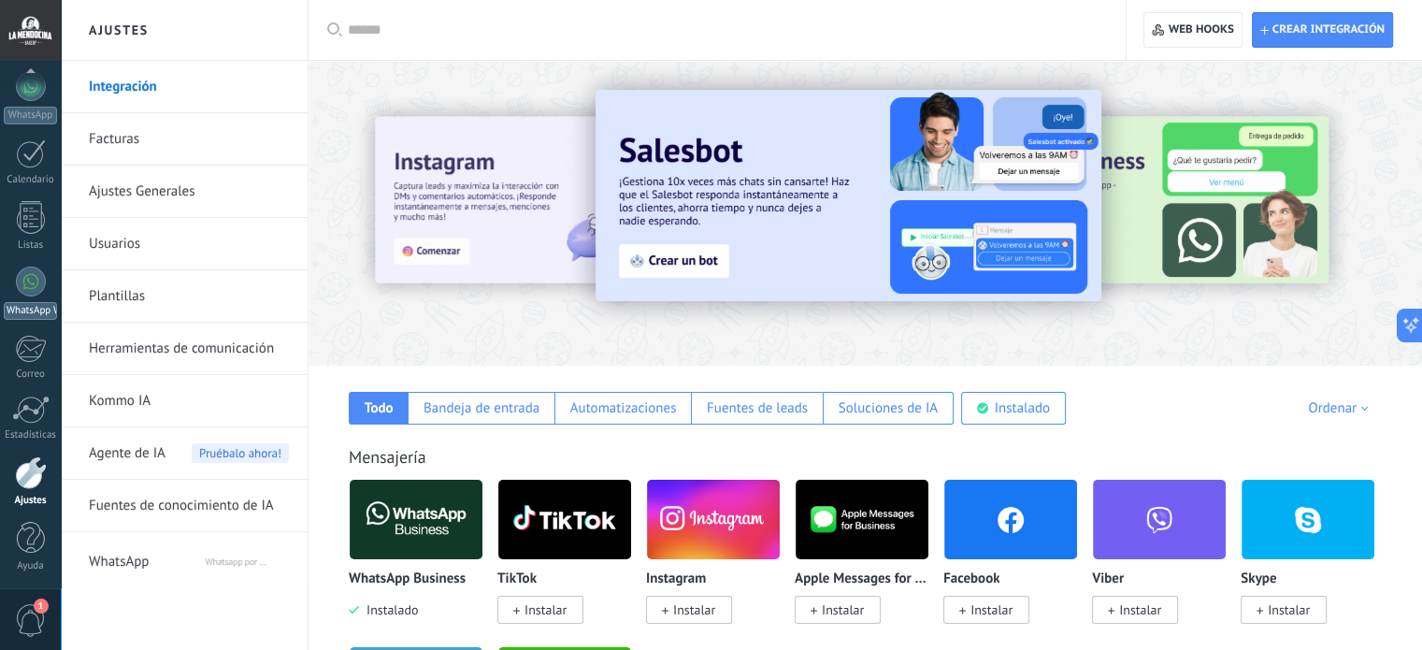
click at [26, 276] on div at bounding box center [31, 281] width 30 height 30
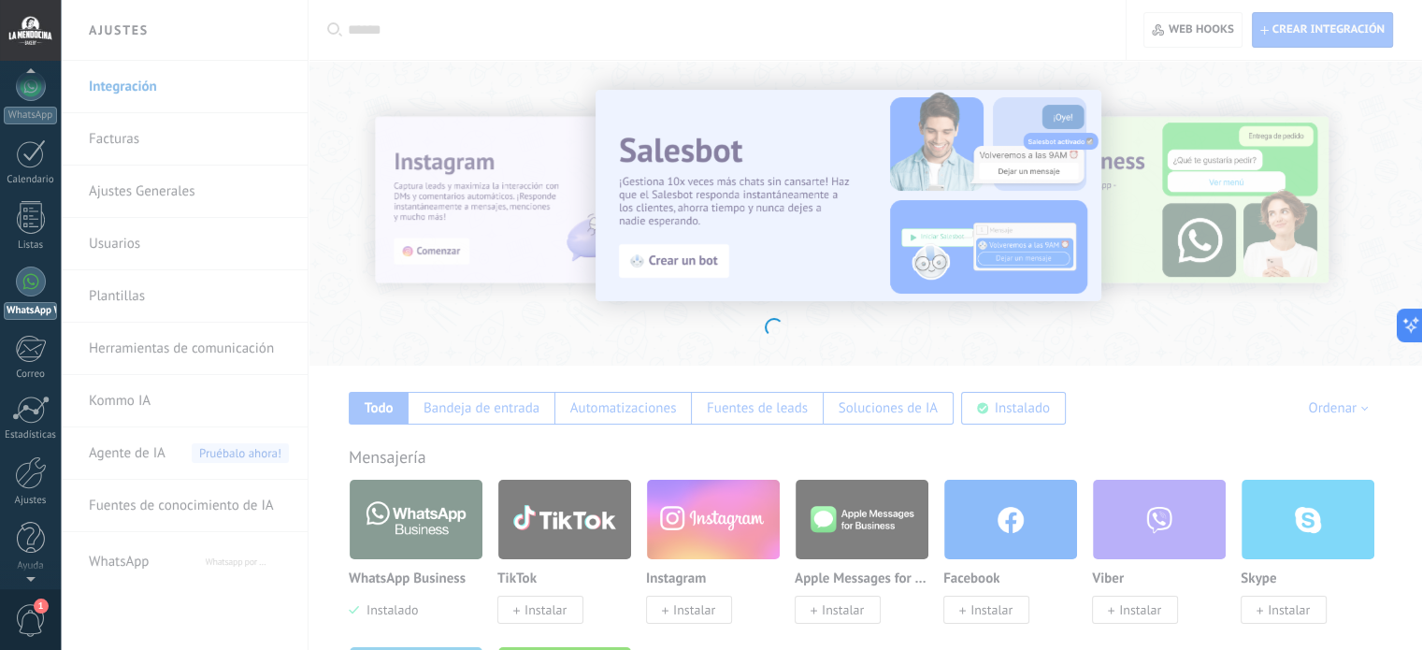
scroll to position [179, 0]
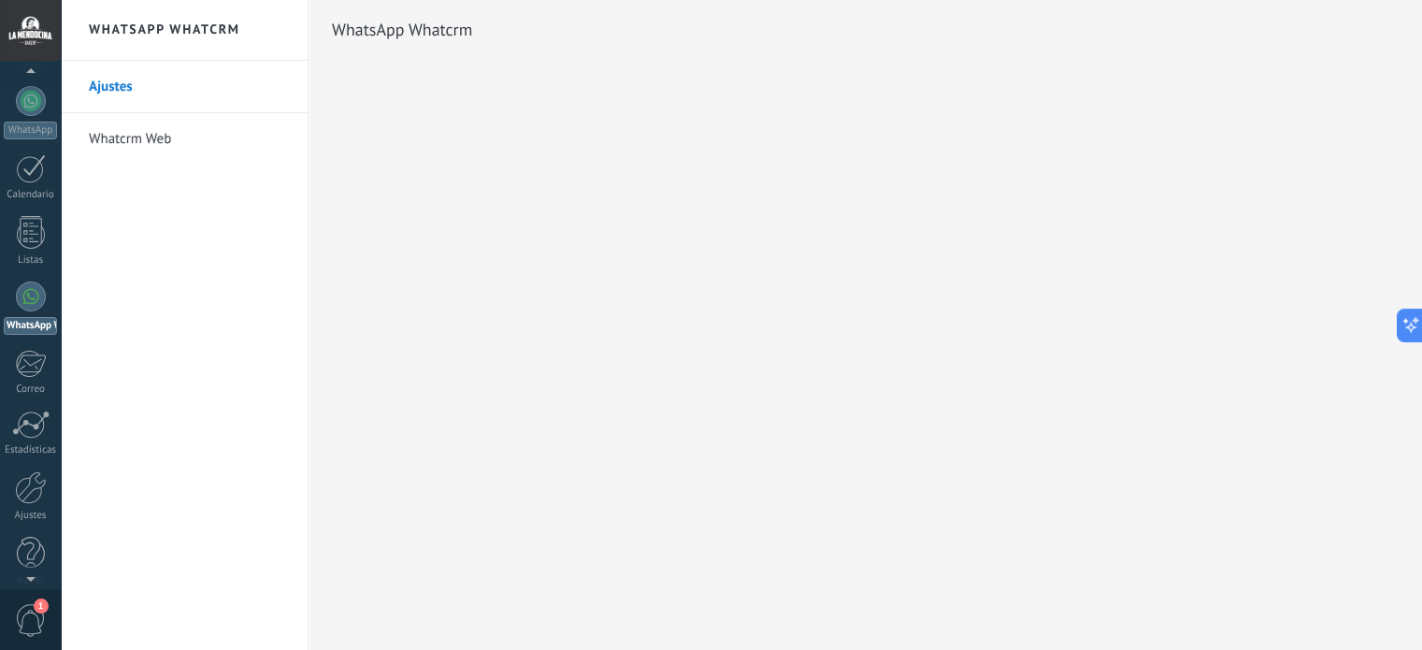
click at [26, 293] on div at bounding box center [31, 296] width 30 height 30
drag, startPoint x: 29, startPoint y: 295, endPoint x: 164, endPoint y: 164, distance: 188.4
click at [164, 164] on link "Whatcrm Web" at bounding box center [189, 139] width 200 height 52
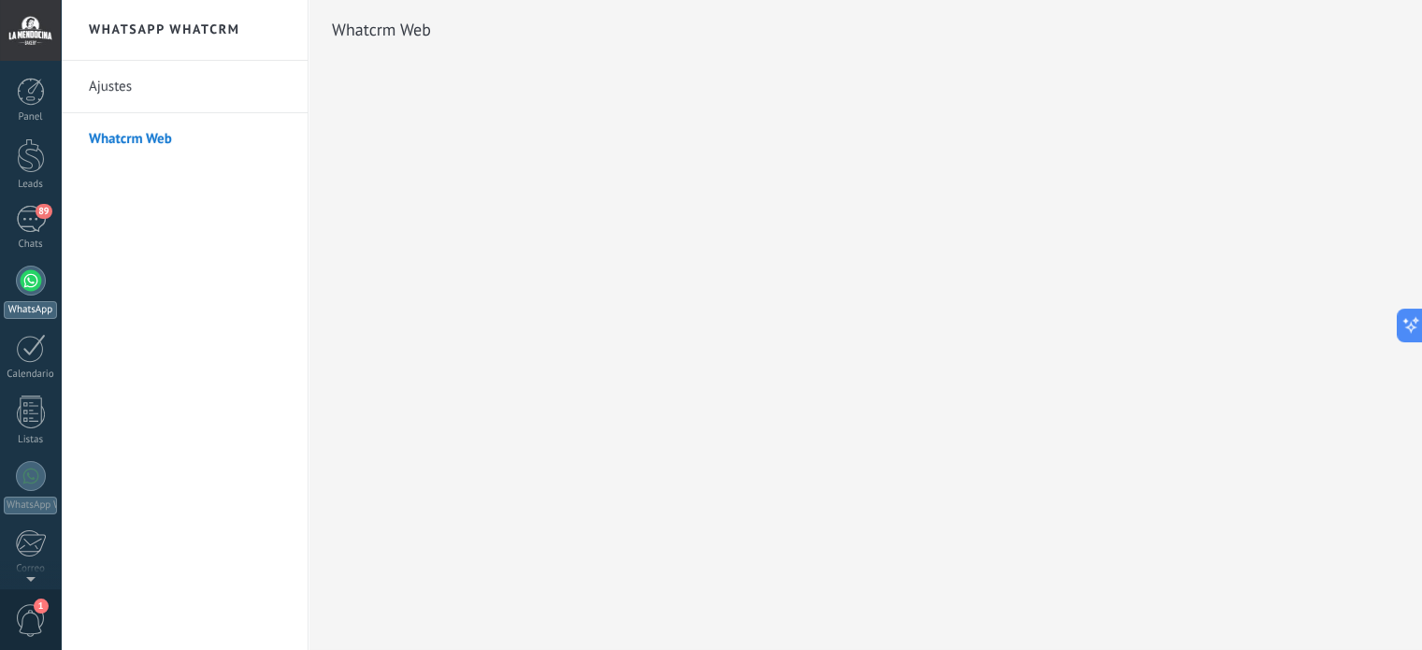
click at [33, 279] on div at bounding box center [31, 280] width 30 height 30
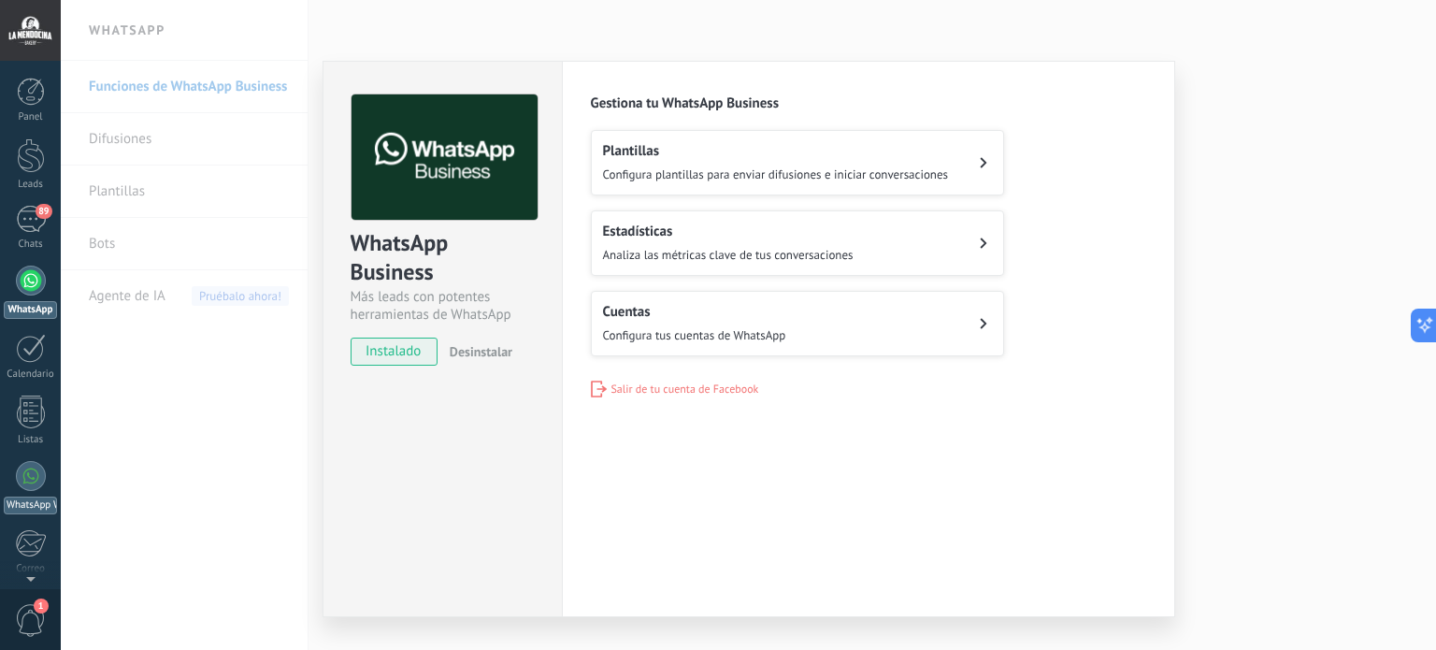
click at [31, 481] on div at bounding box center [31, 476] width 30 height 30
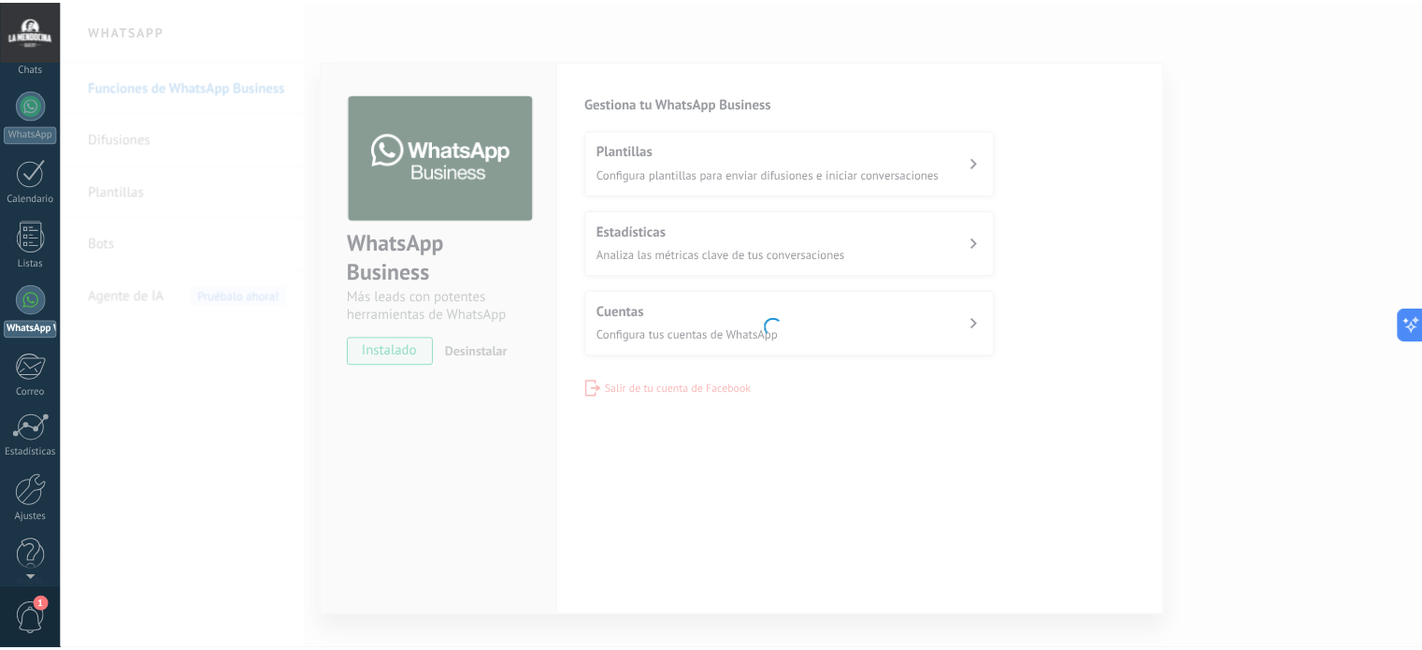
scroll to position [179, 0]
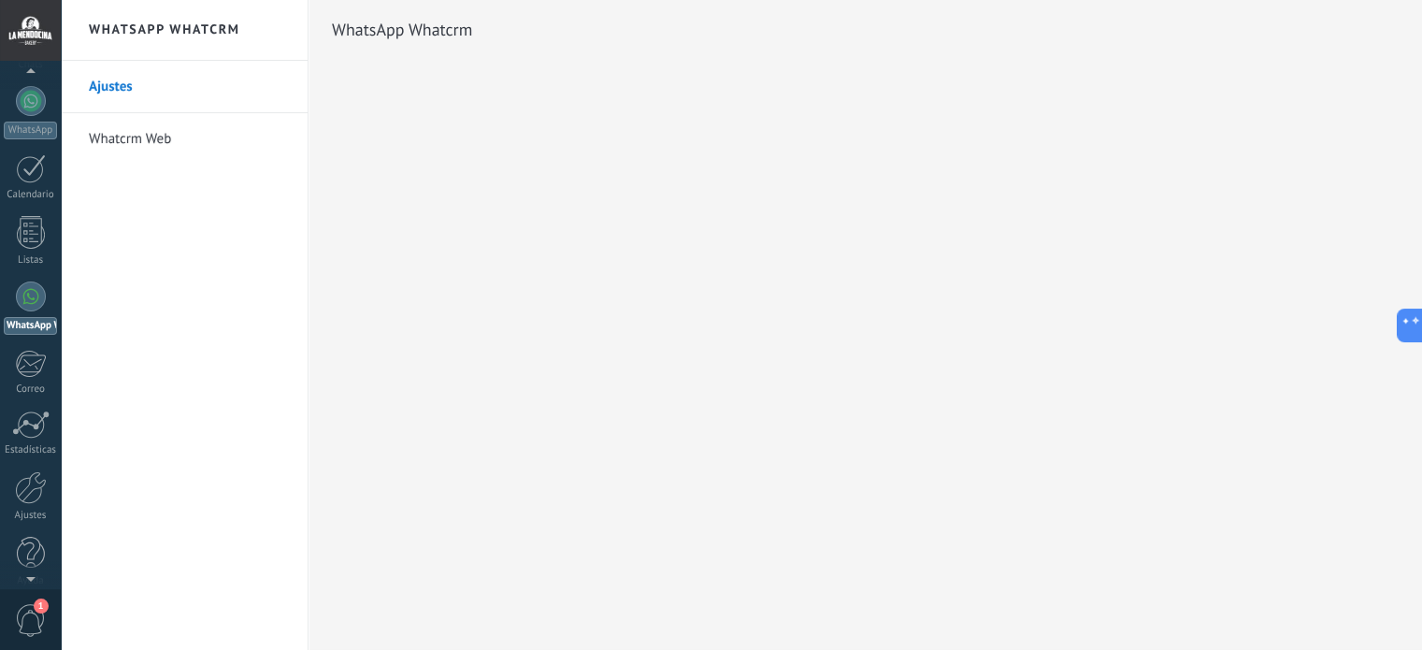
click at [34, 295] on div at bounding box center [31, 296] width 30 height 30
click at [112, 79] on link "Ajustes" at bounding box center [189, 87] width 200 height 52
click at [36, 93] on div at bounding box center [31, 101] width 30 height 30
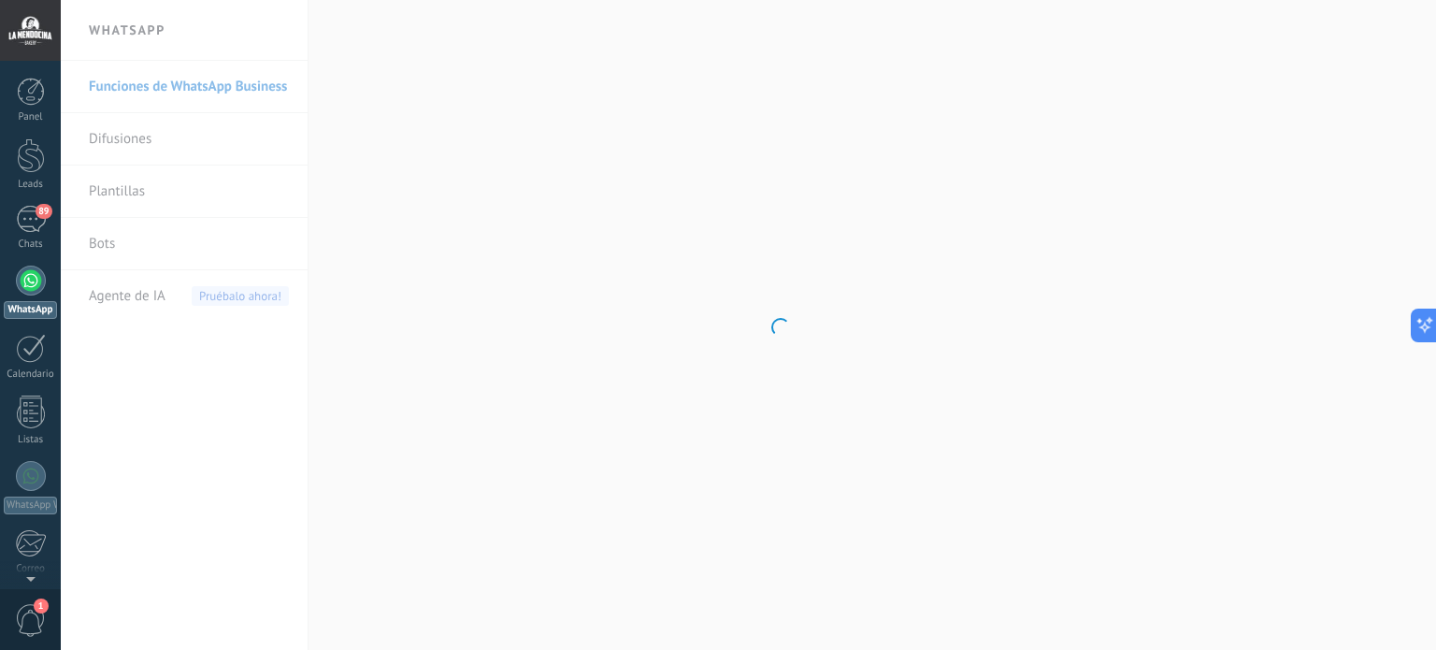
click at [22, 280] on div at bounding box center [31, 280] width 30 height 30
click at [26, 222] on div "89" at bounding box center [31, 219] width 30 height 27
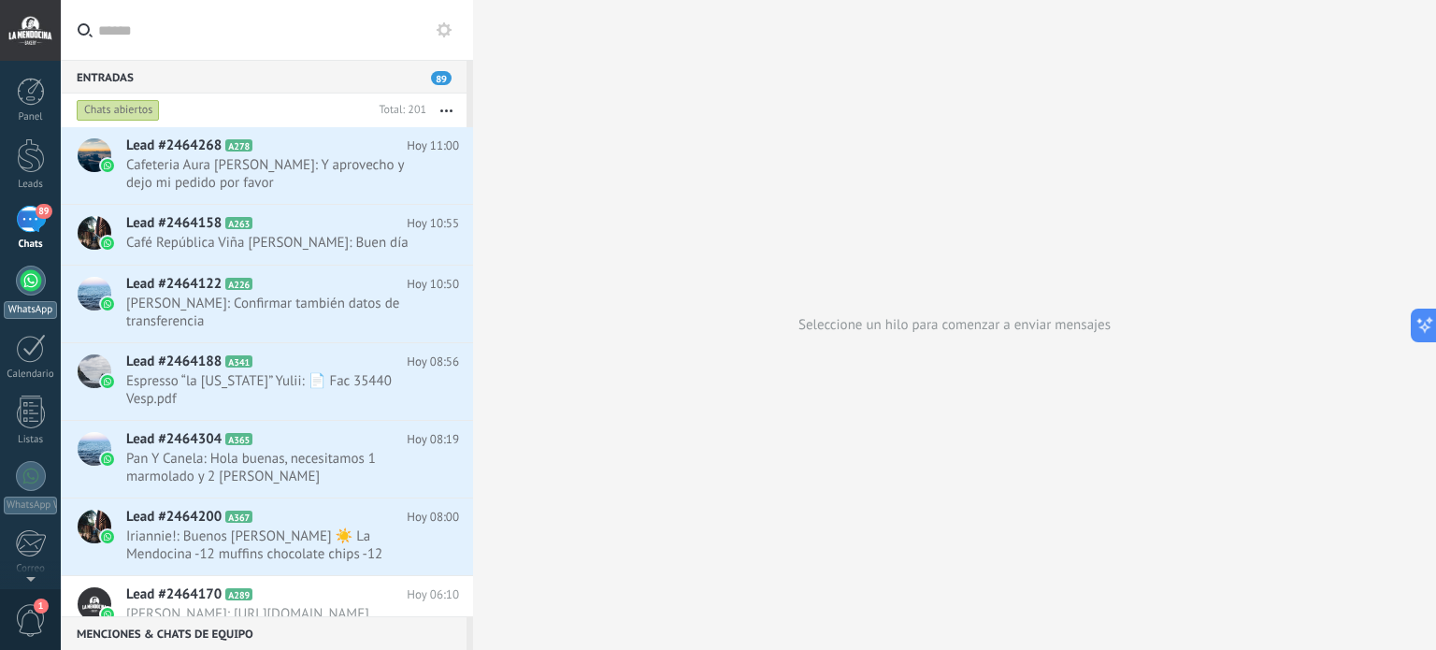
click at [31, 282] on div at bounding box center [31, 280] width 30 height 30
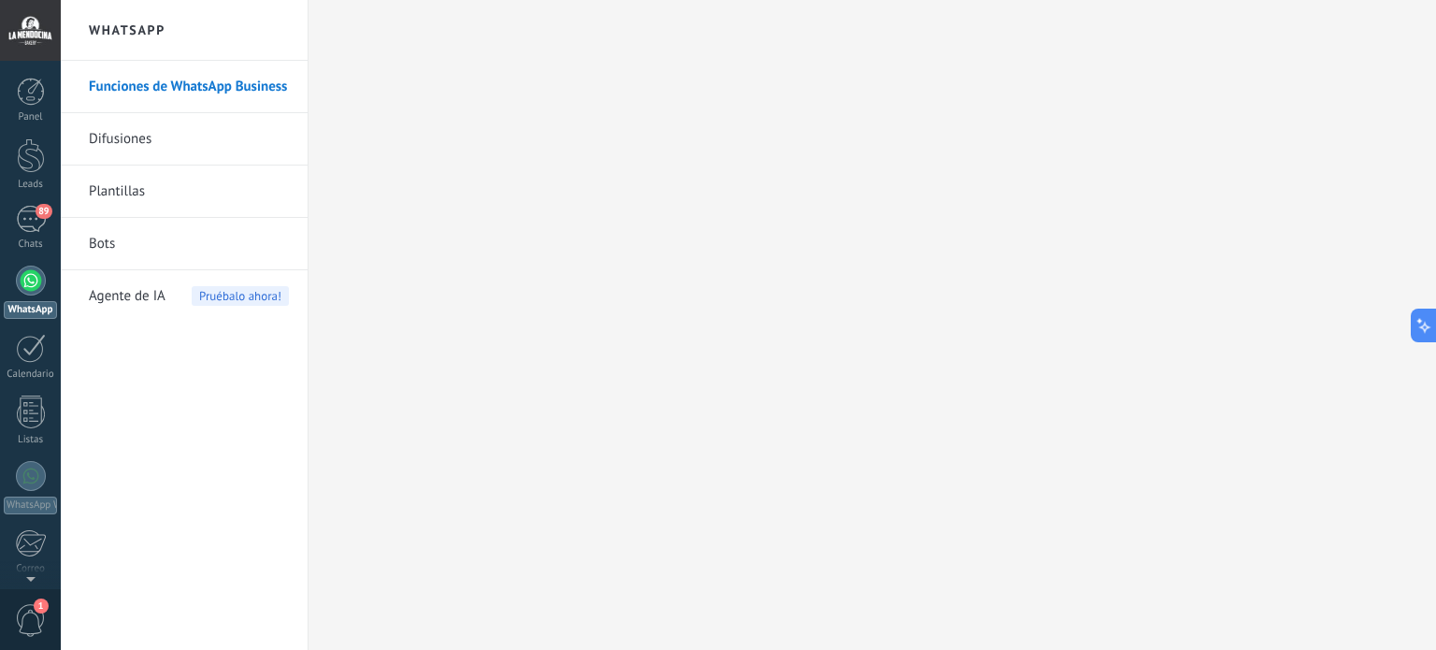
click at [104, 136] on link "Difusiones" at bounding box center [189, 139] width 200 height 52
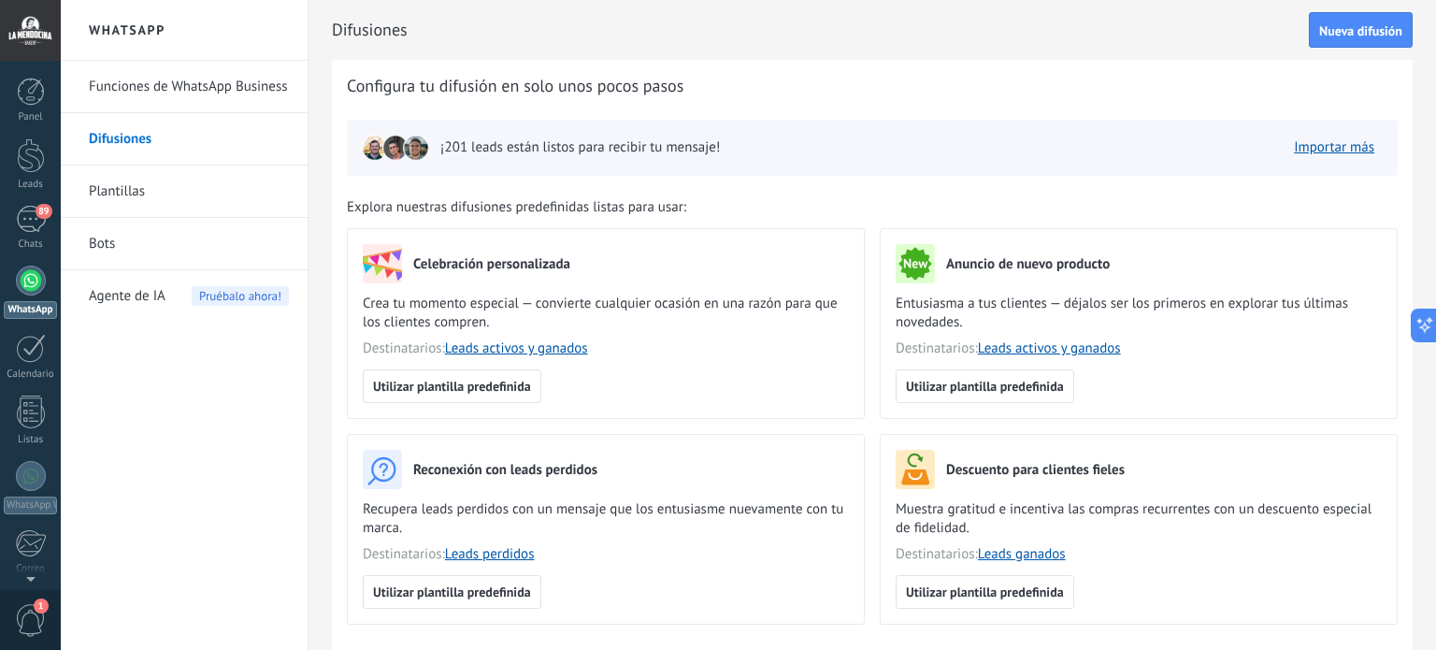
click at [130, 189] on link "Plantillas" at bounding box center [189, 191] width 200 height 52
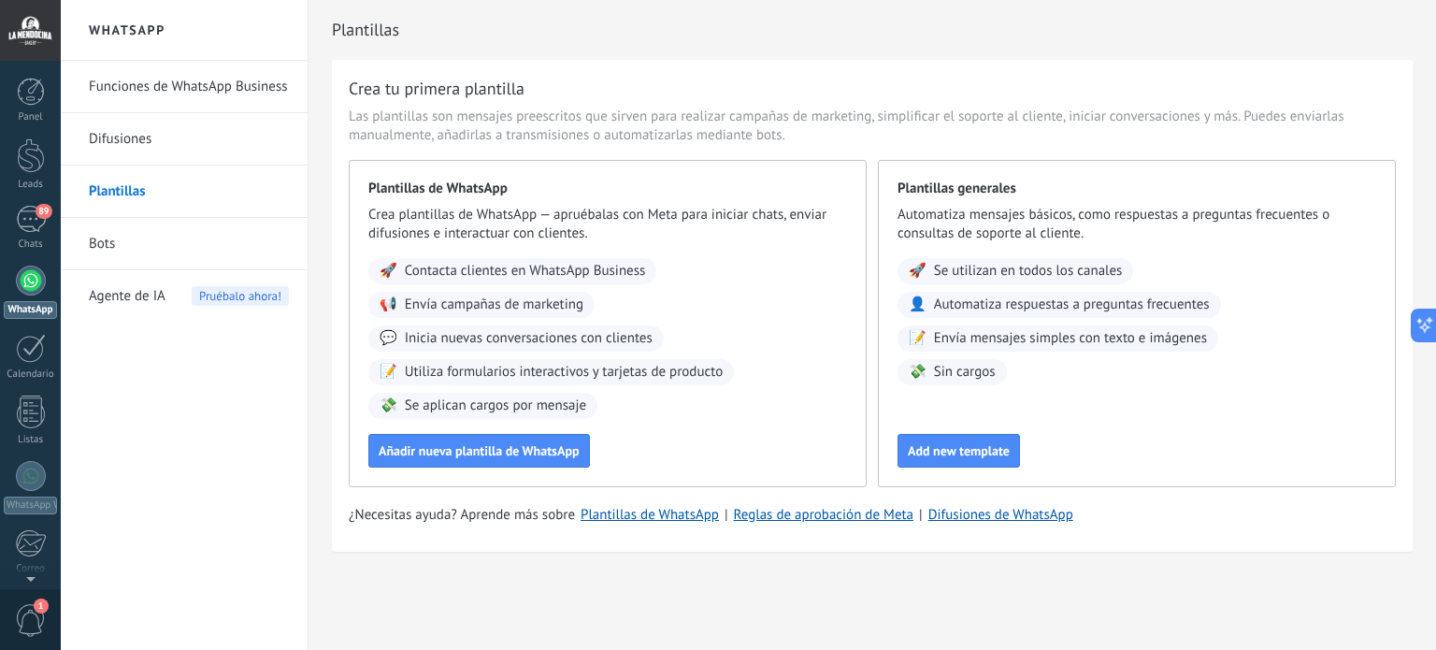
click at [99, 242] on link "Bots" at bounding box center [189, 244] width 200 height 52
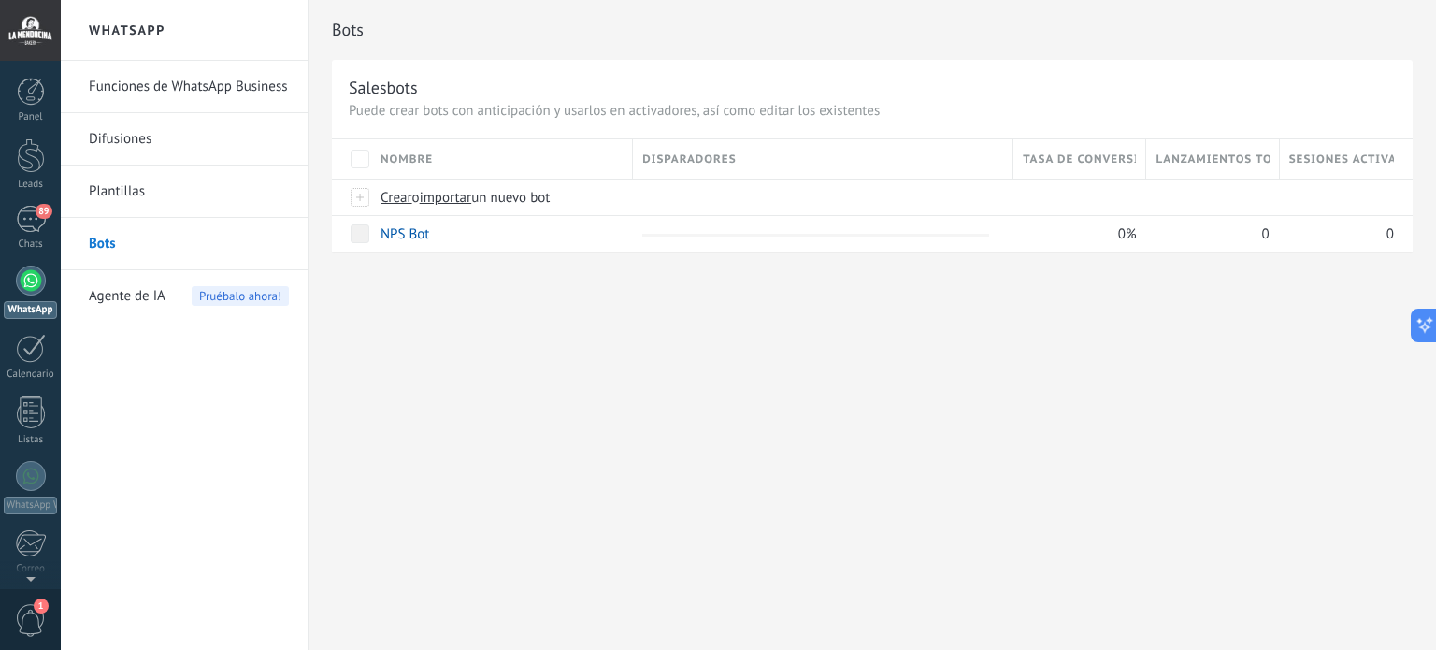
click at [162, 85] on link "Funciones de WhatsApp Business" at bounding box center [189, 87] width 200 height 52
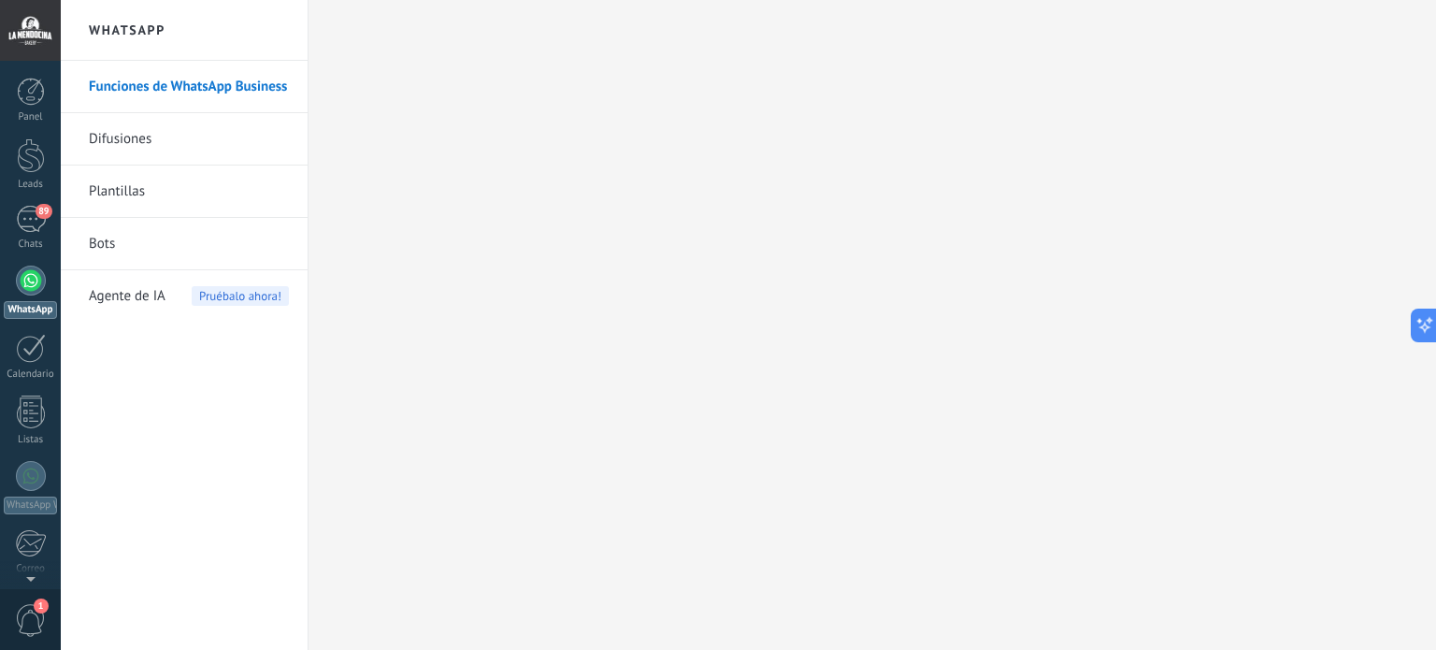
click at [30, 24] on div at bounding box center [30, 30] width 61 height 61
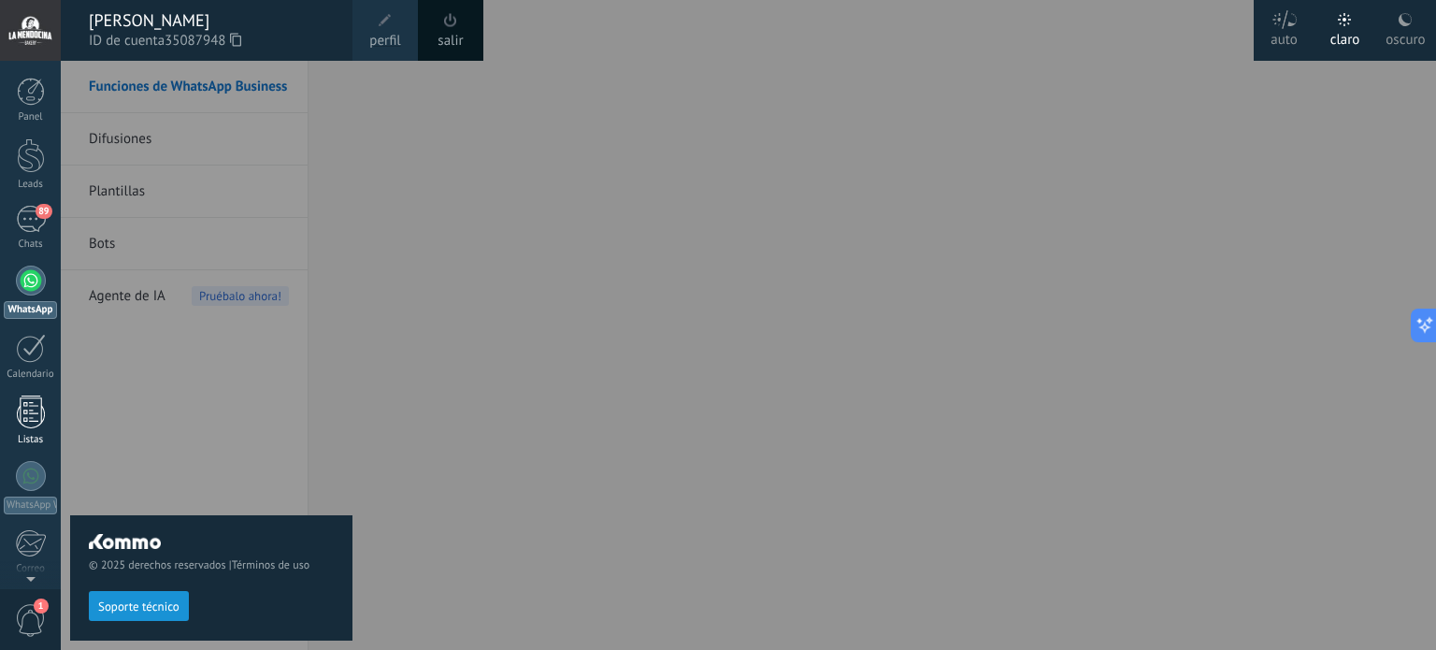
click at [33, 401] on div at bounding box center [31, 411] width 28 height 33
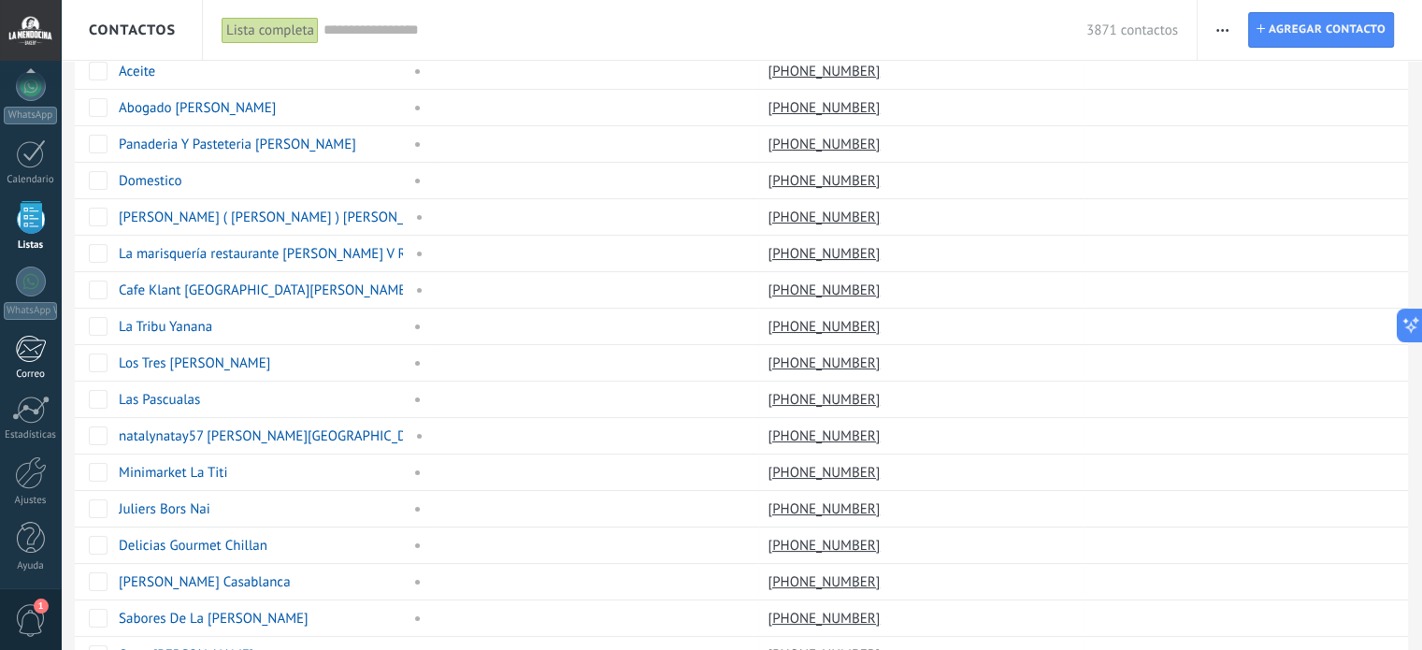
scroll to position [187, 0]
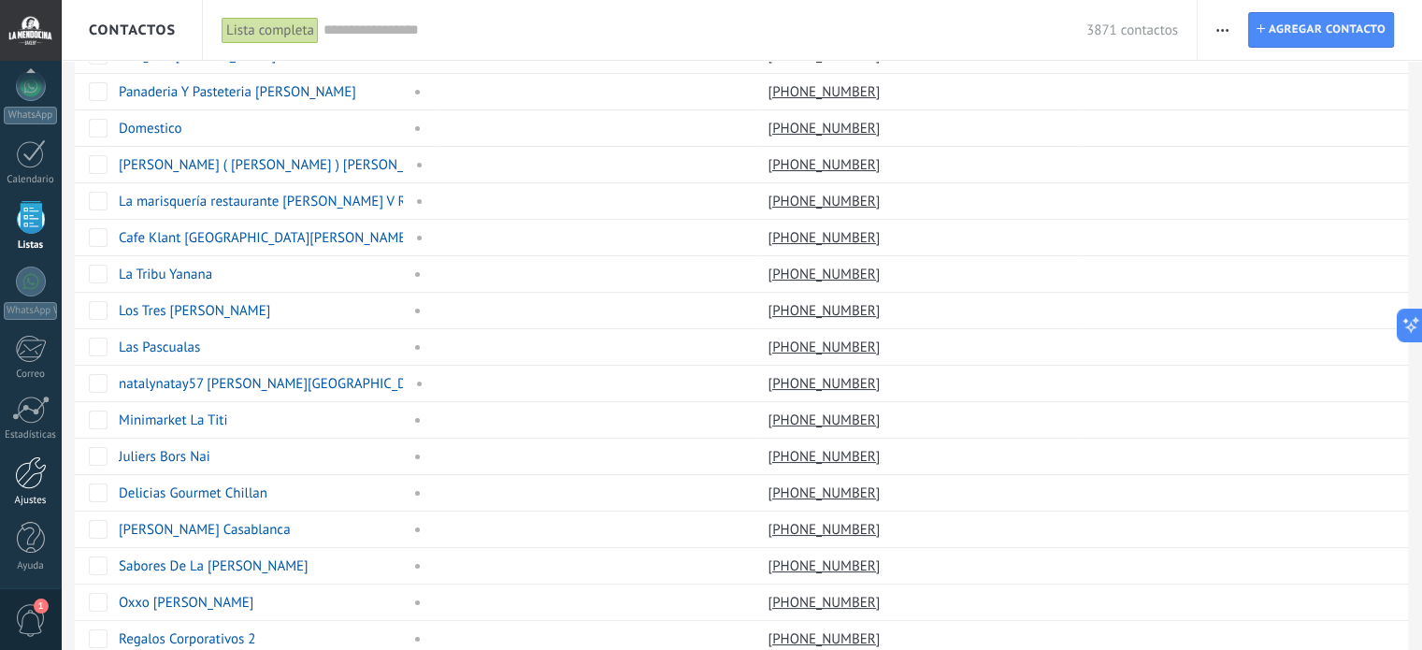
click at [27, 487] on link "Ajustes" at bounding box center [30, 481] width 61 height 50
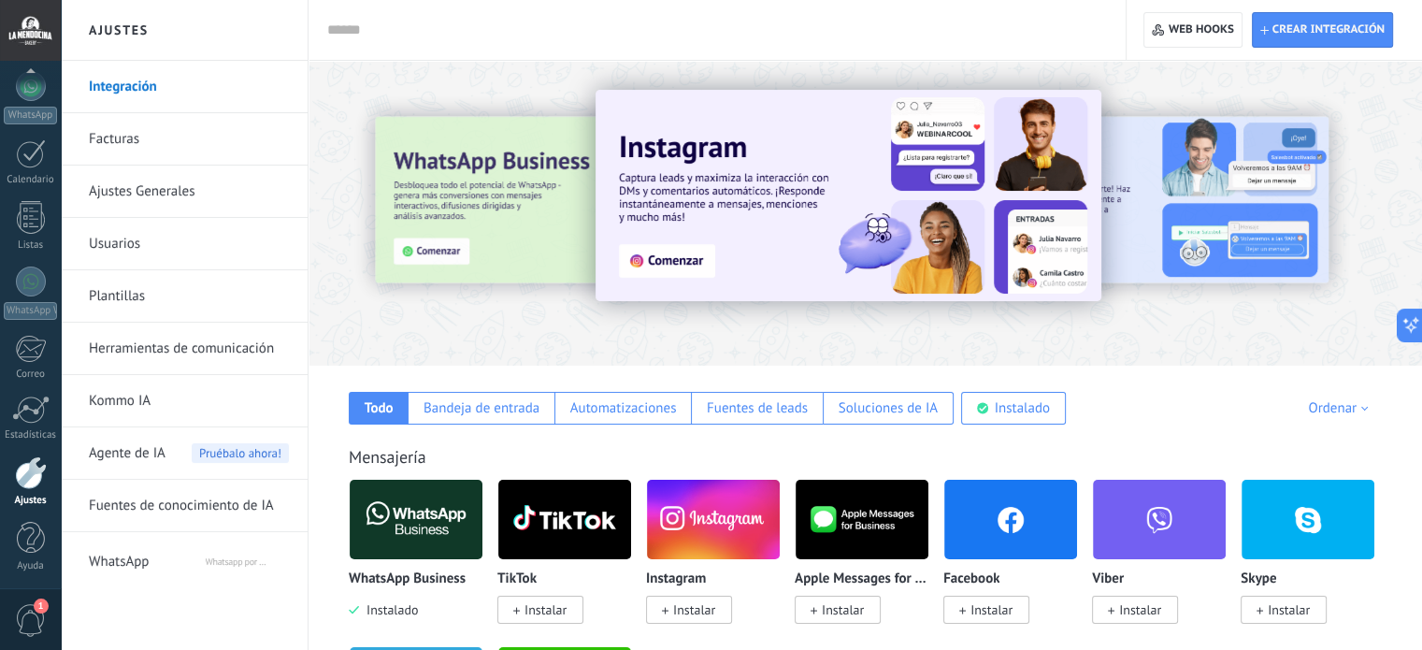
click at [460, 102] on div at bounding box center [864, 208] width 1113 height 268
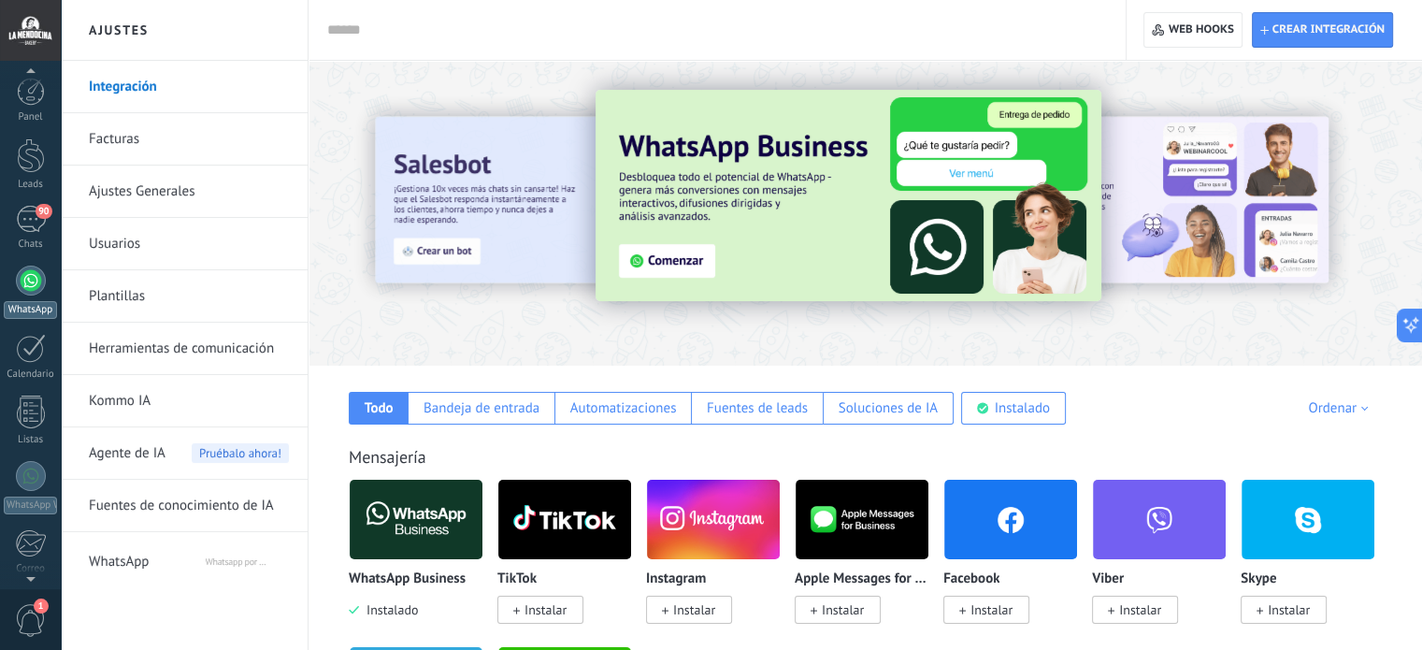
click at [35, 286] on div at bounding box center [31, 280] width 30 height 30
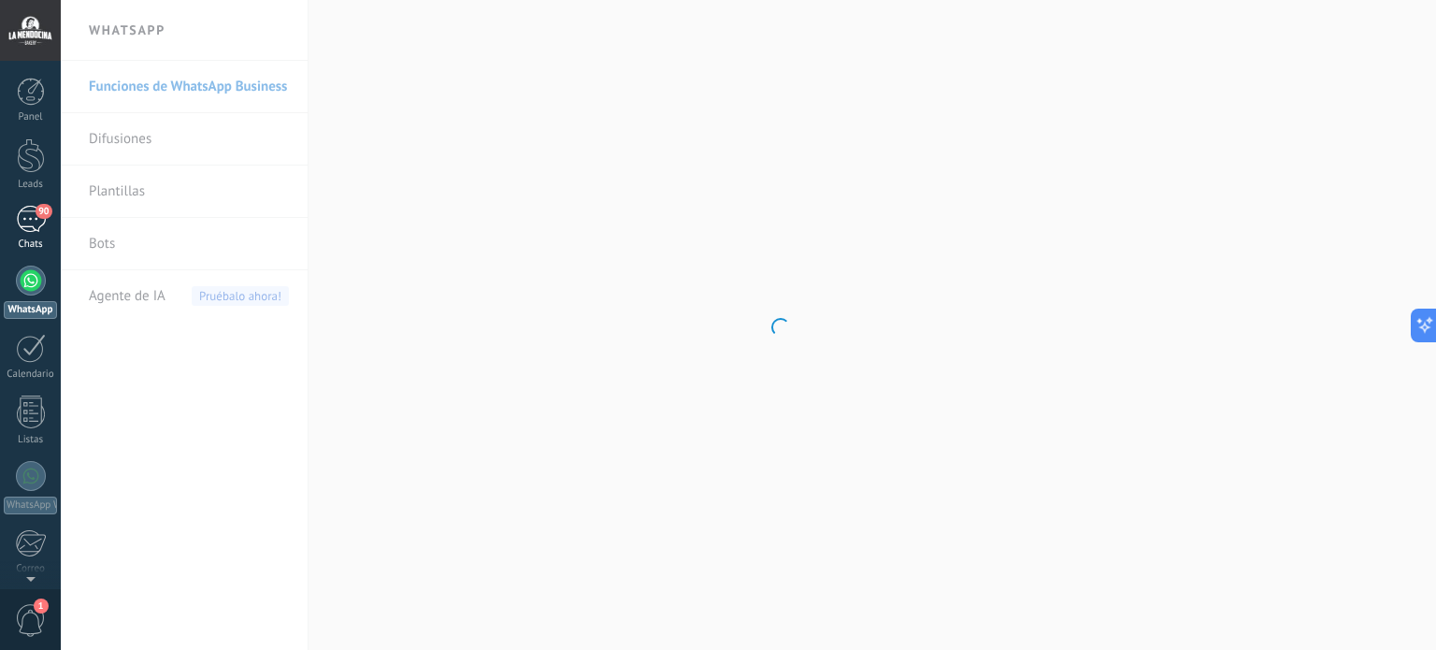
click at [26, 216] on div "90" at bounding box center [31, 219] width 30 height 27
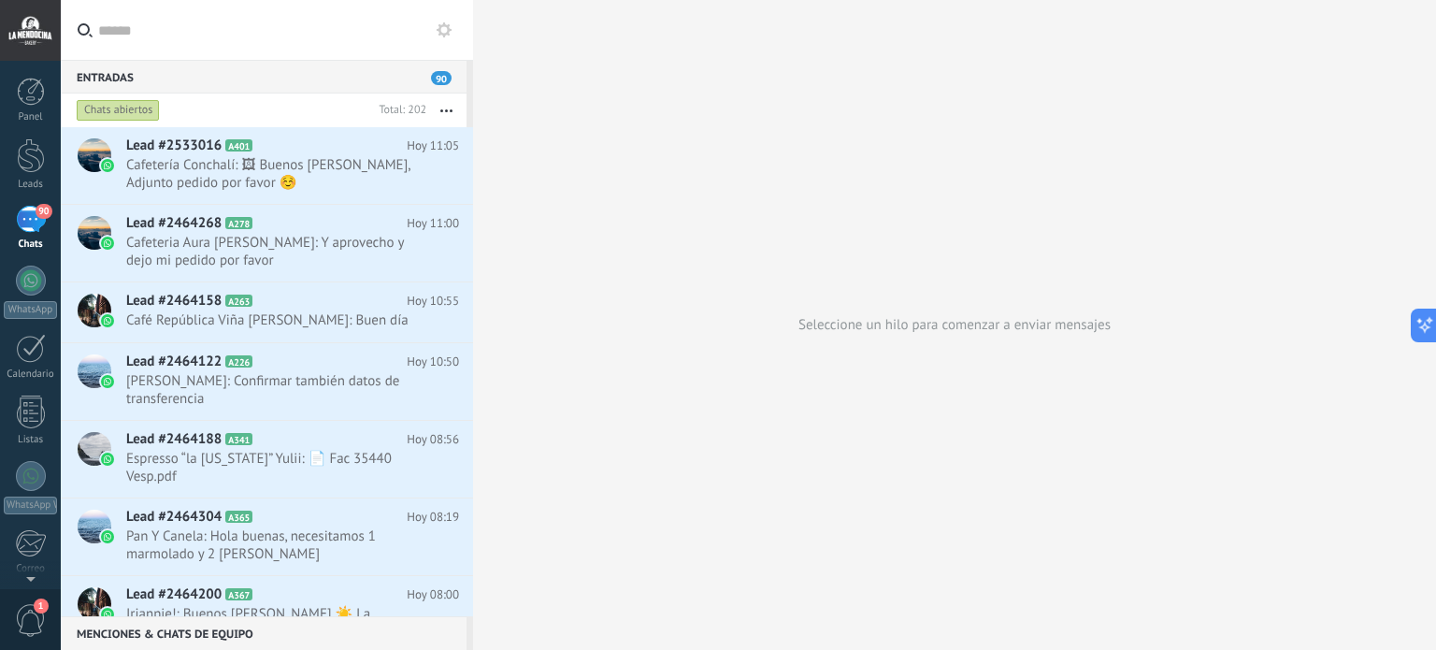
click at [234, 81] on div "Entradas 90" at bounding box center [264, 77] width 406 height 34
click at [170, 150] on span "Lead #2533016" at bounding box center [173, 145] width 95 height 19
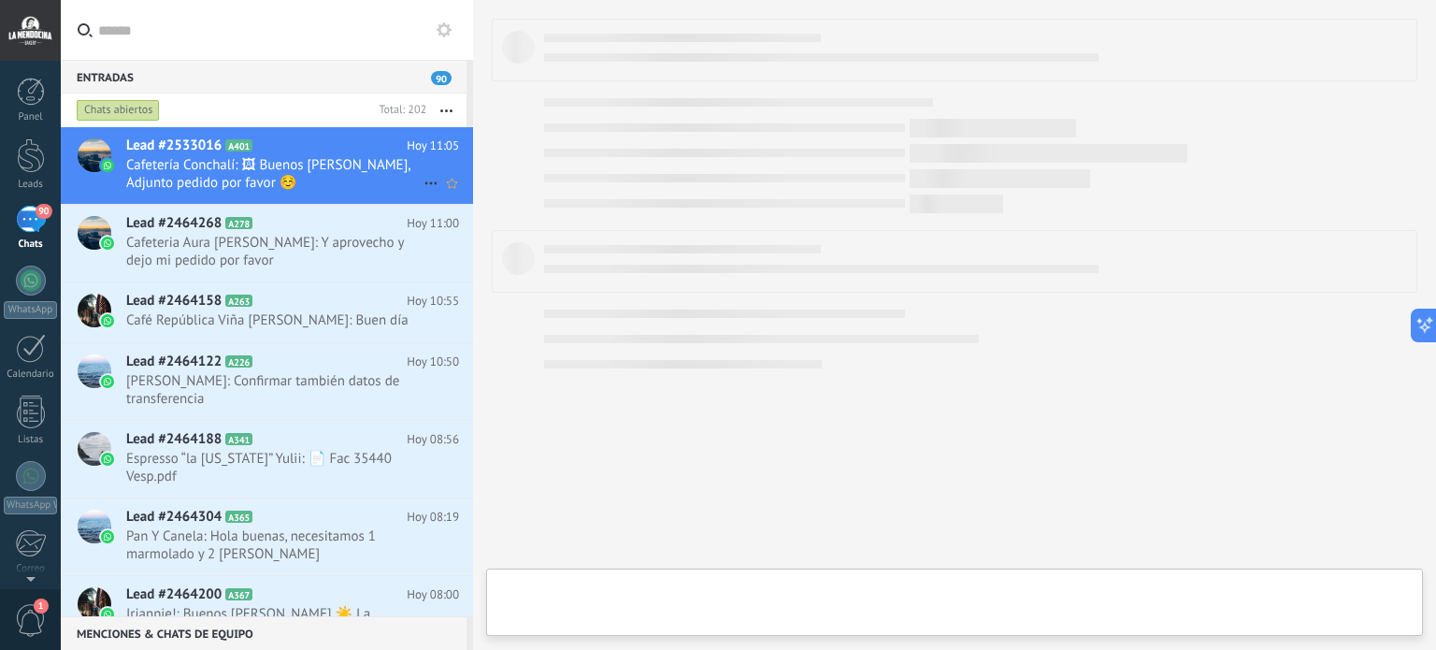
type textarea "**********"
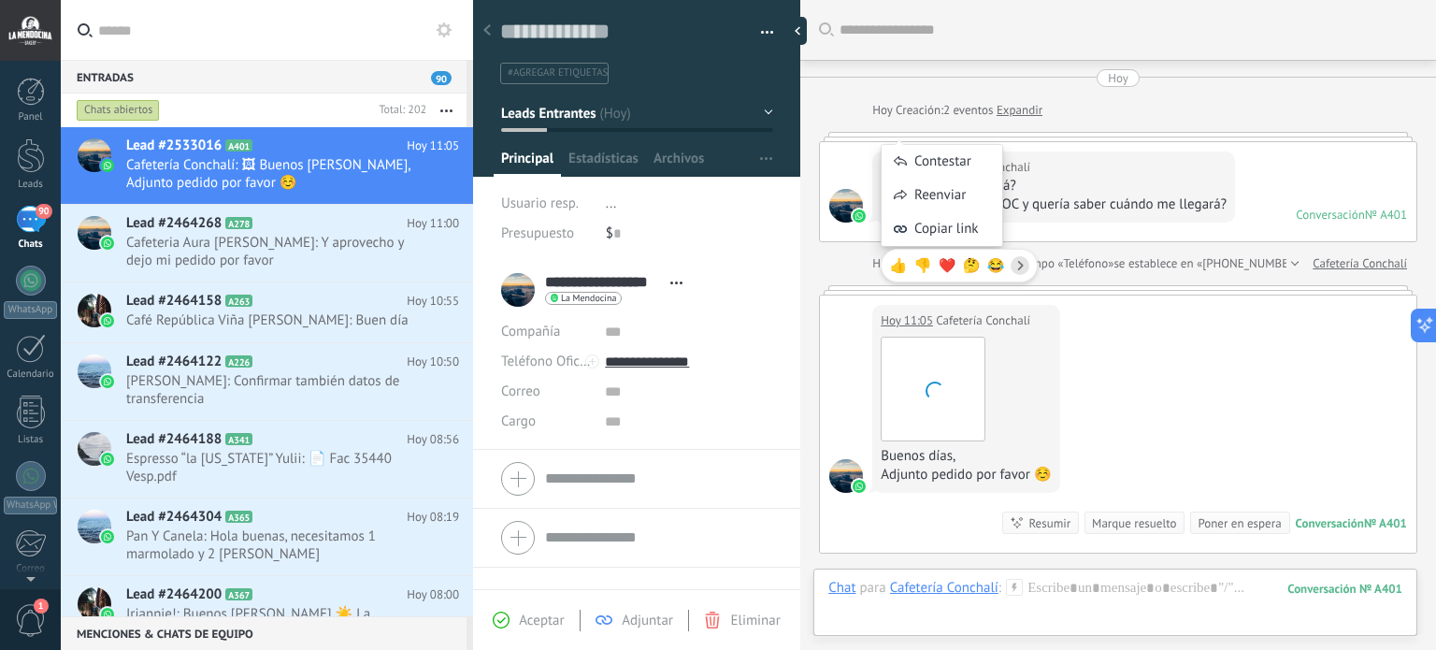
scroll to position [187, 0]
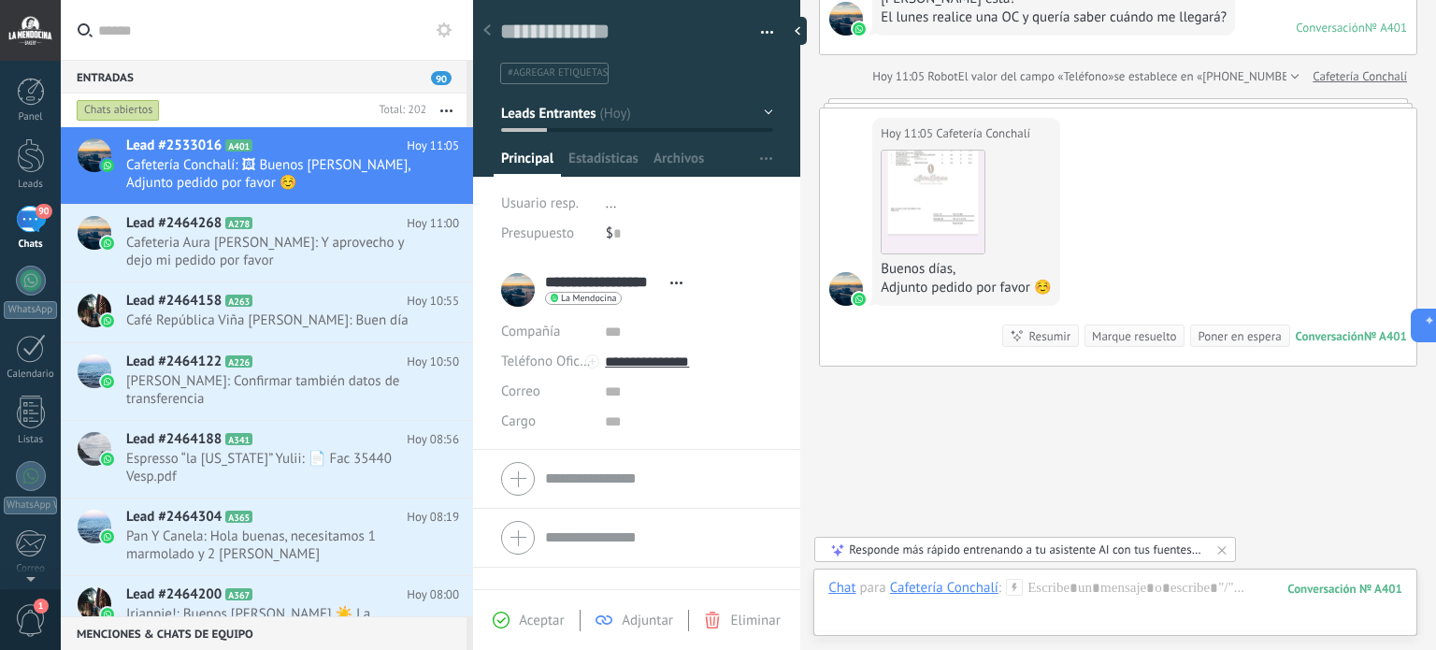
click at [86, 23] on icon at bounding box center [85, 30] width 15 height 14
click at [98, 22] on input "text" at bounding box center [278, 30] width 360 height 60
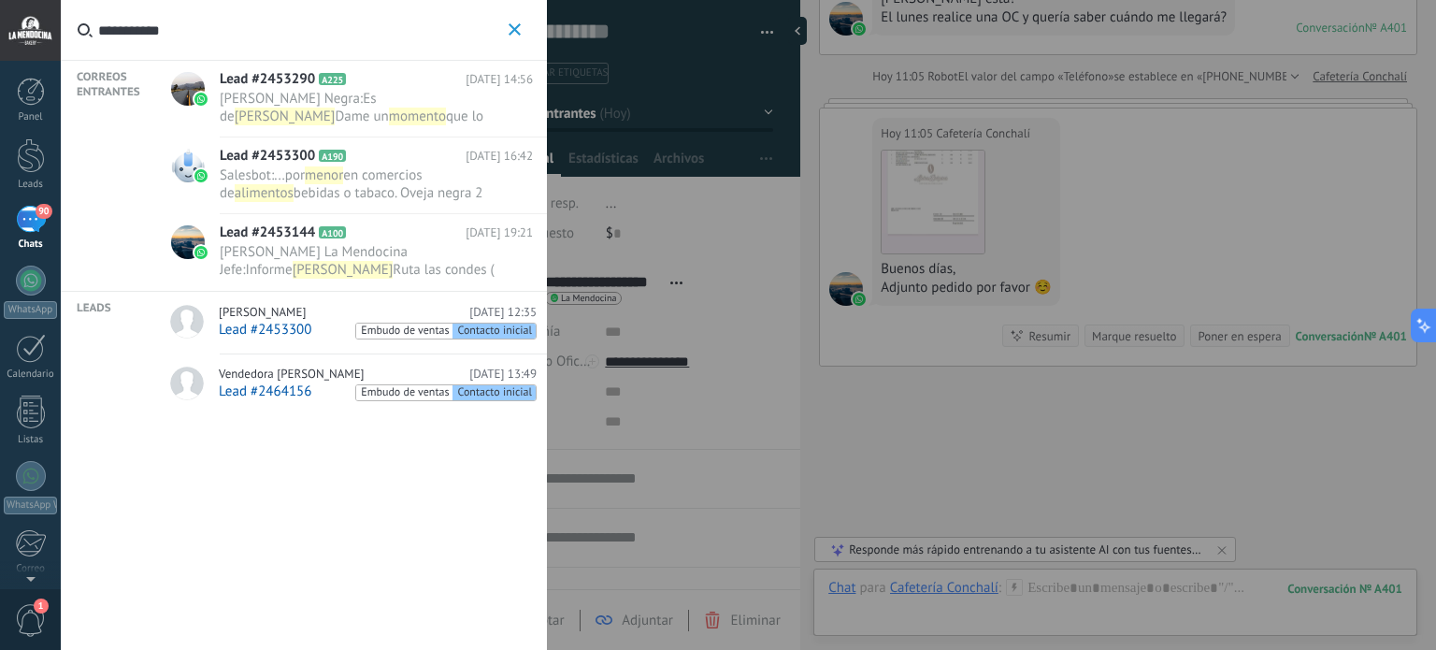
type input "**********"
click at [305, 318] on span "[PERSON_NAME]" at bounding box center [262, 312] width 87 height 15
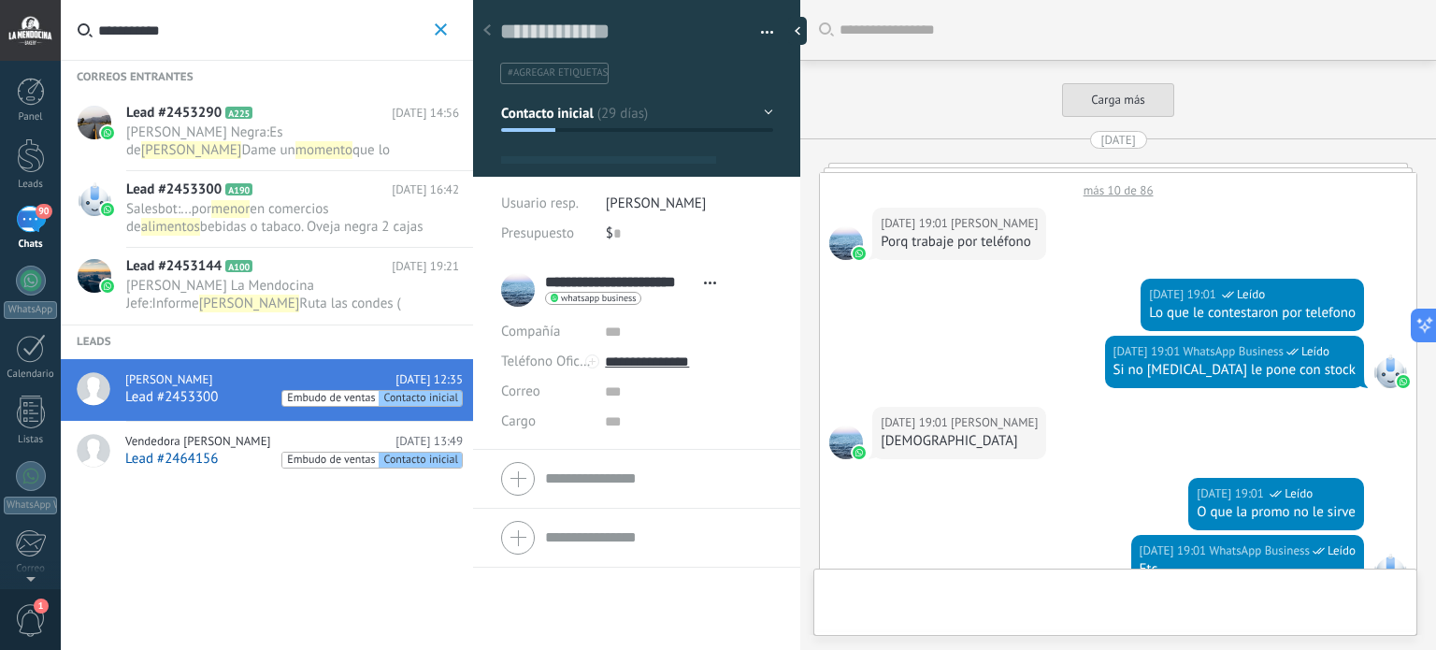
type textarea "**********"
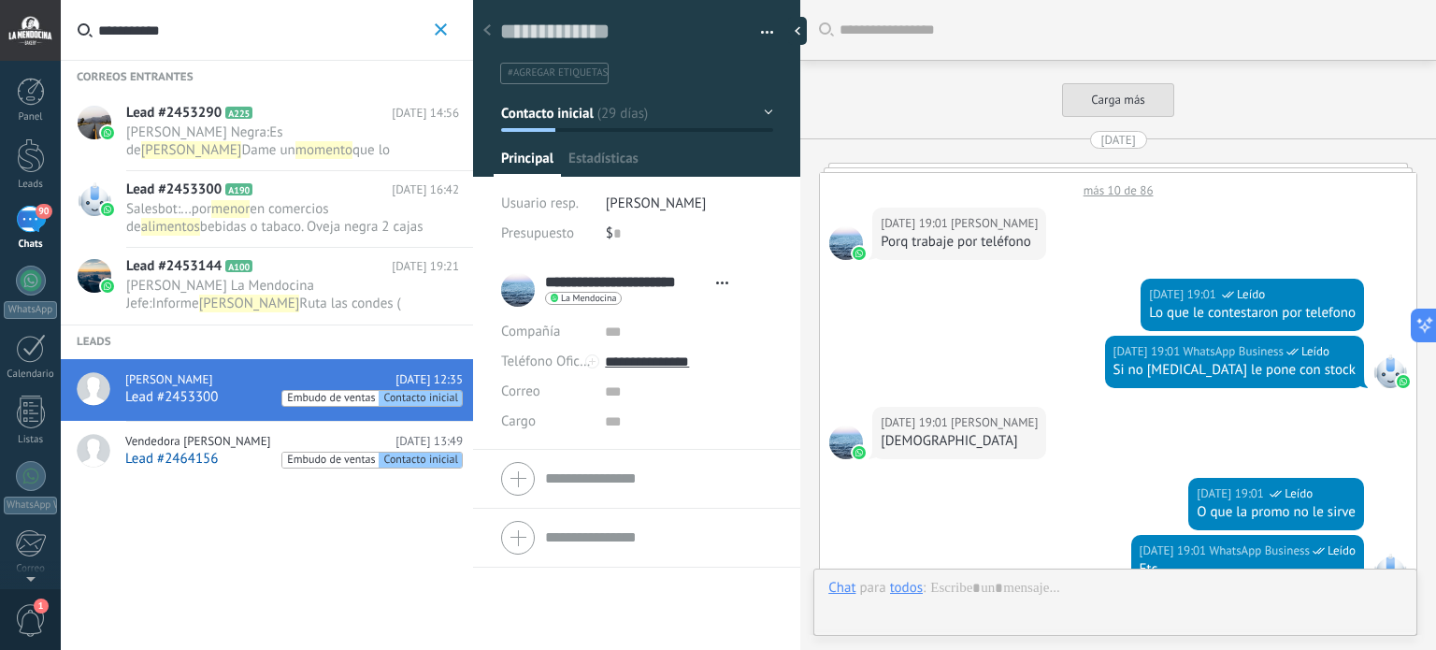
scroll to position [1055, 0]
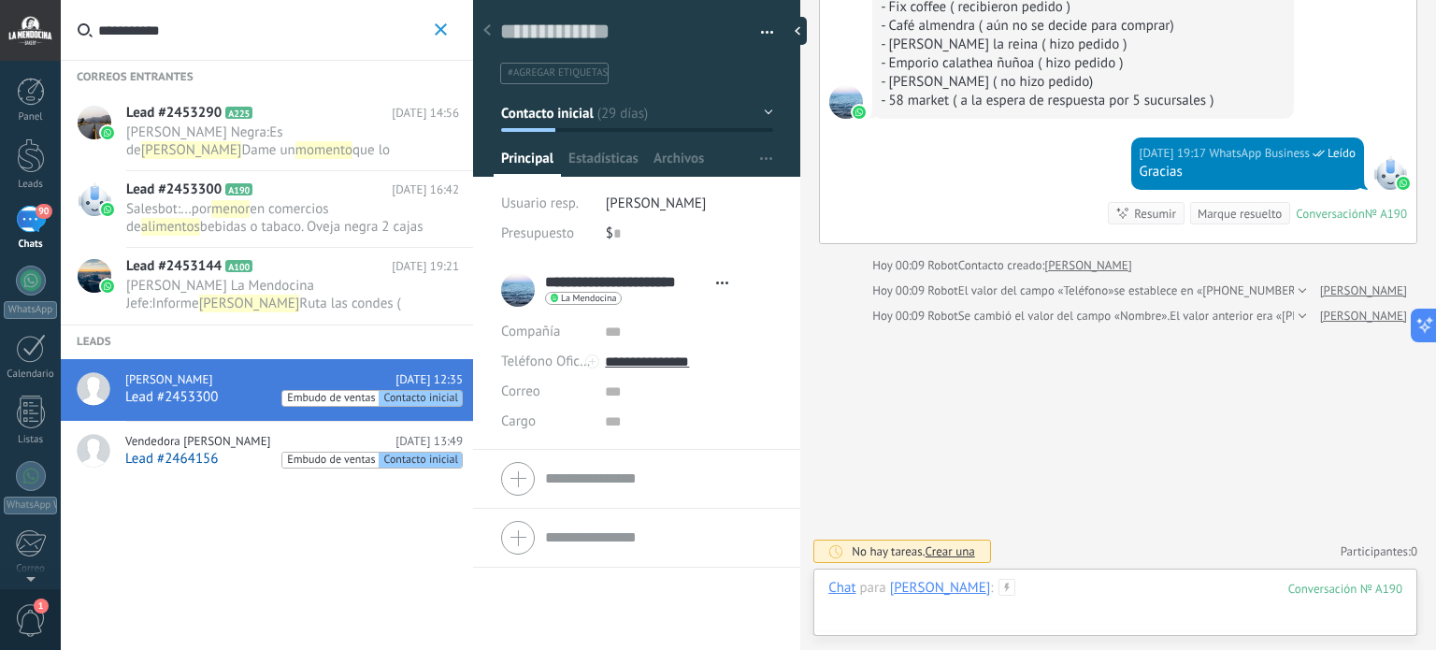
click at [1158, 612] on div at bounding box center [1115, 607] width 574 height 56
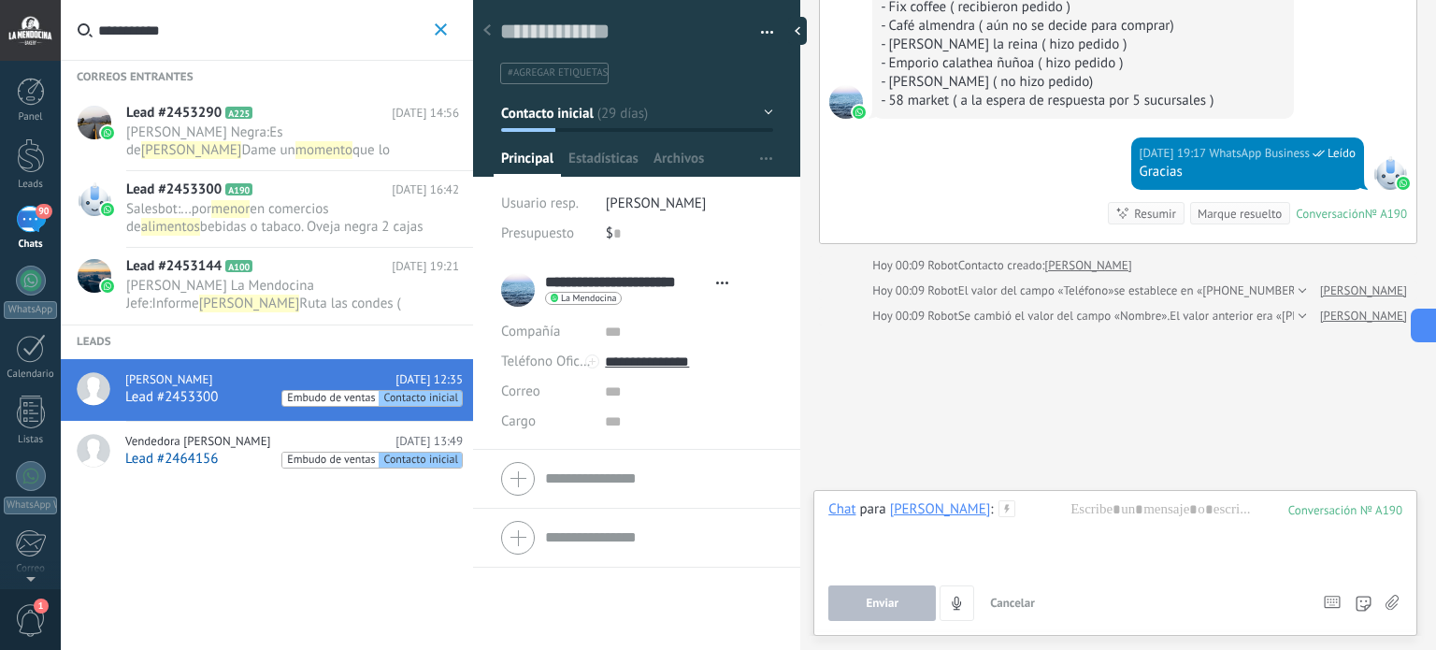
click at [1391, 604] on icon at bounding box center [1391, 602] width 13 height 16
click at [0, 0] on input "file" at bounding box center [0, 0] width 0 height 0
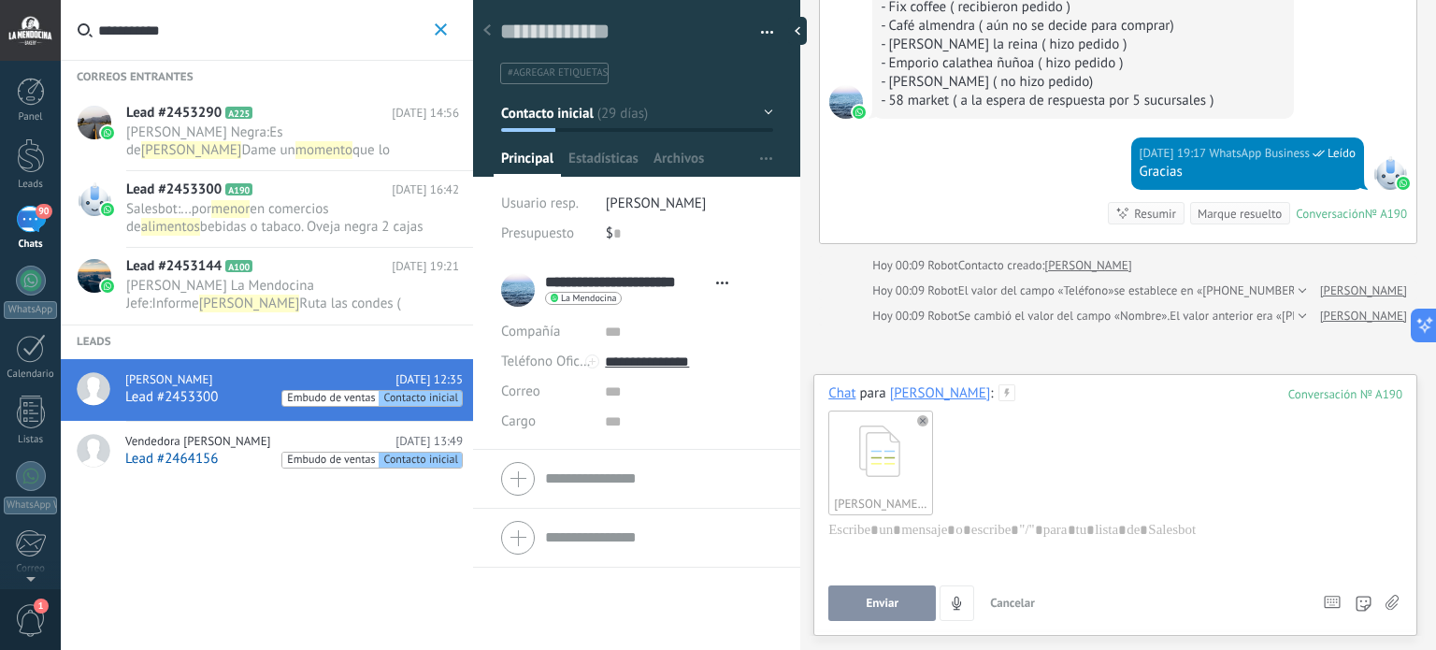
click at [879, 602] on span "Enviar" at bounding box center [882, 602] width 33 height 13
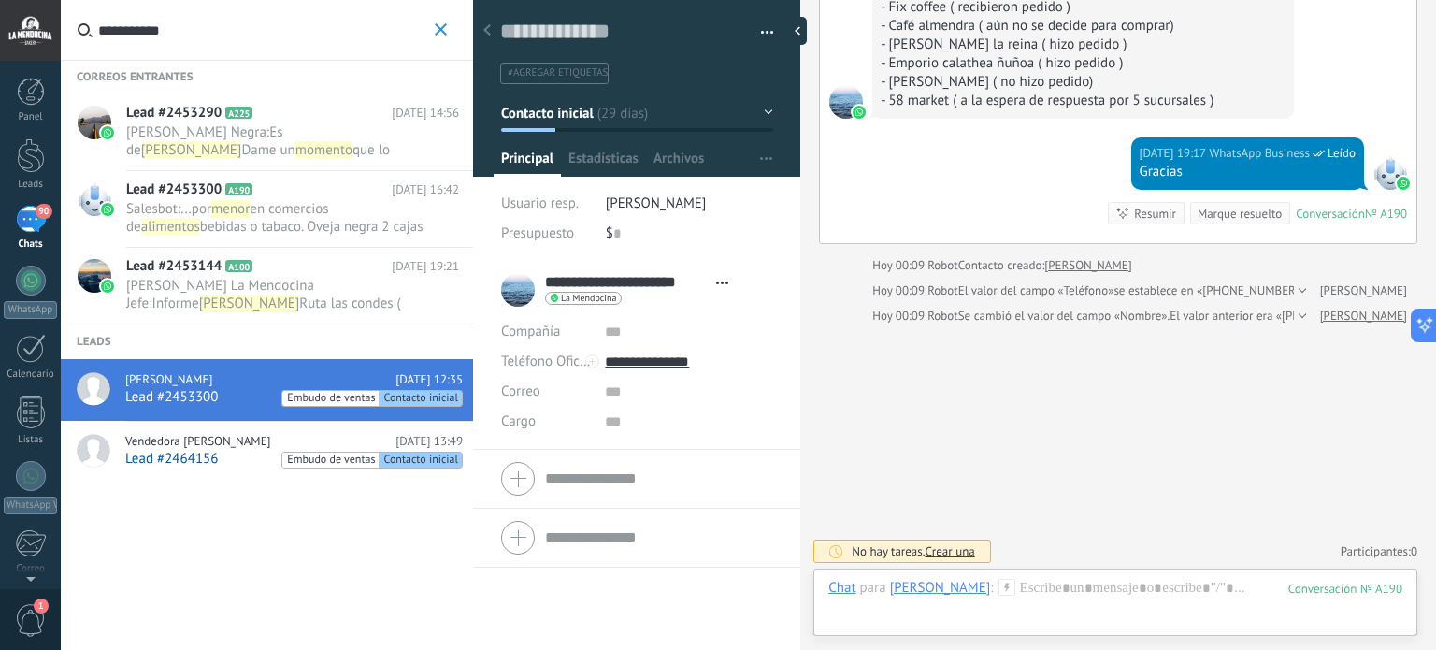
scroll to position [1043, 0]
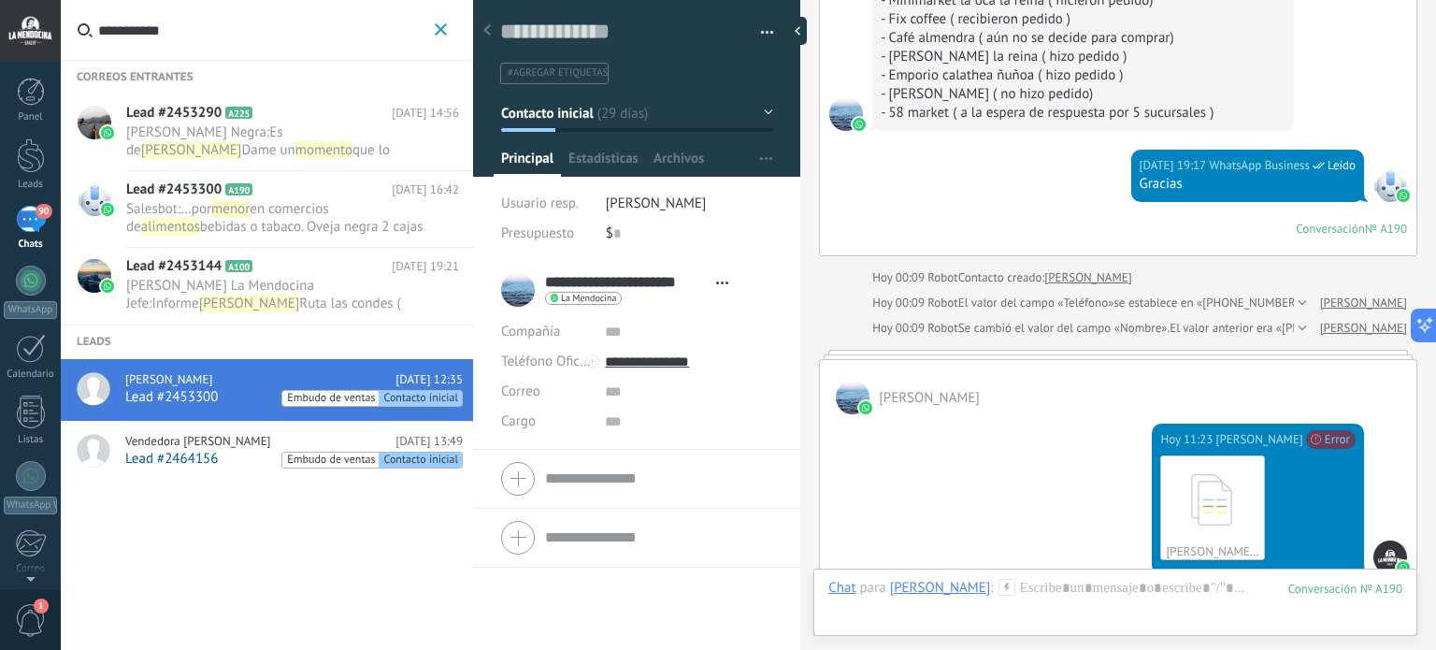
click at [1309, 470] on div "[PERSON_NAME].xlsx Descargar" at bounding box center [1257, 507] width 195 height 105
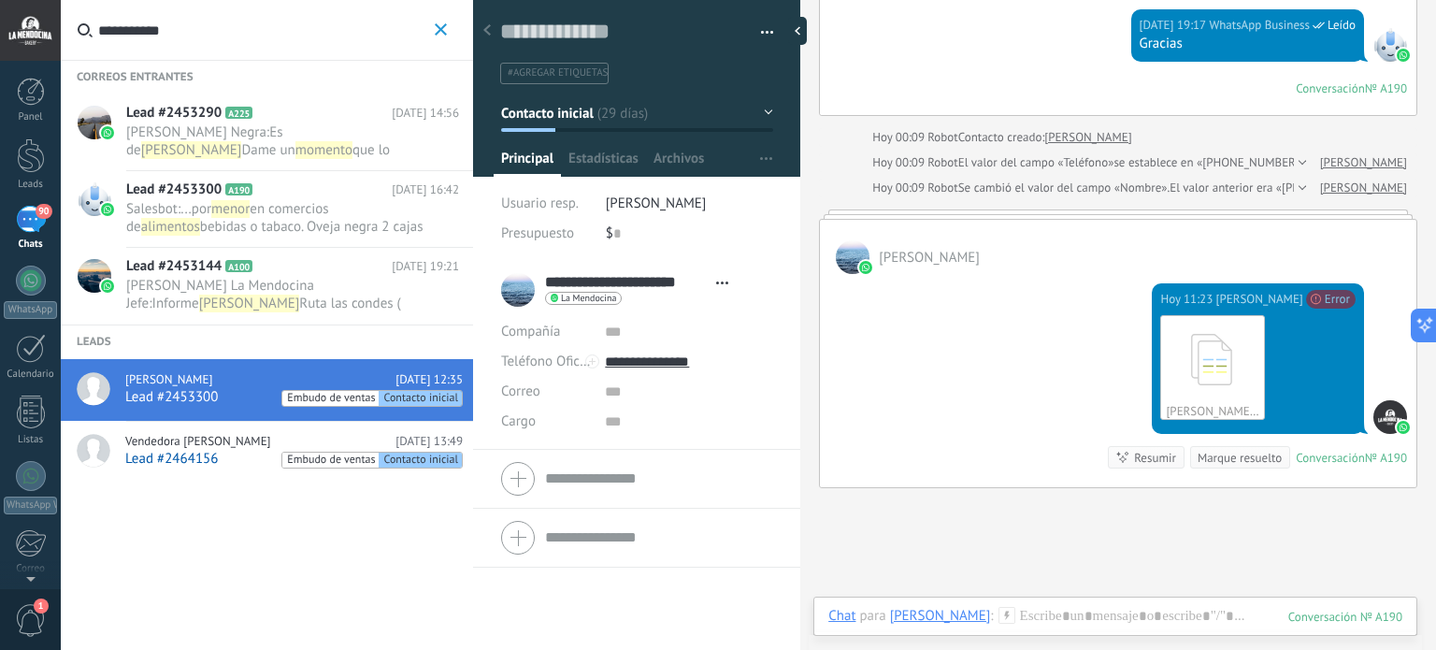
scroll to position [1230, 0]
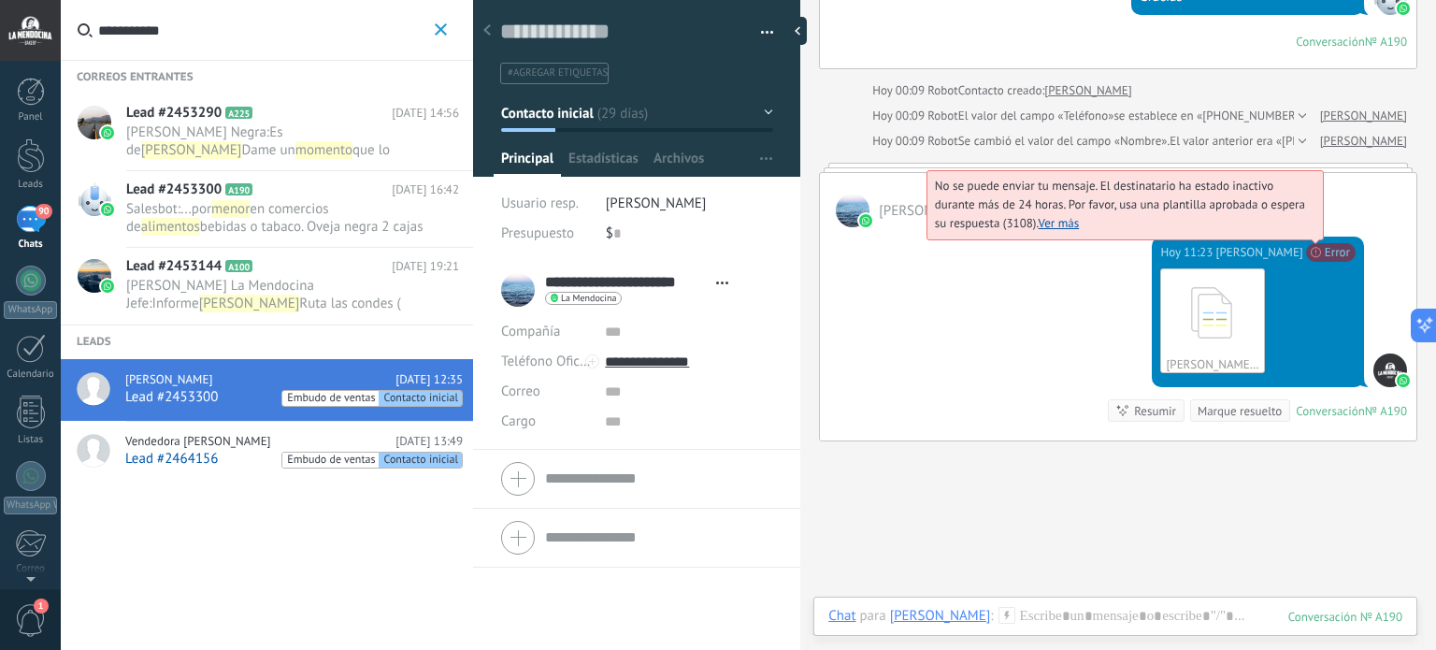
drag, startPoint x: 1293, startPoint y: 348, endPoint x: 1320, endPoint y: 249, distance: 102.7
click at [1320, 249] on div "No se puede enviar tu mensaje. El destinatario ha estado inactivo durante más d…" at bounding box center [1329, 252] width 52 height 19
